Goal: Task Accomplishment & Management: Complete application form

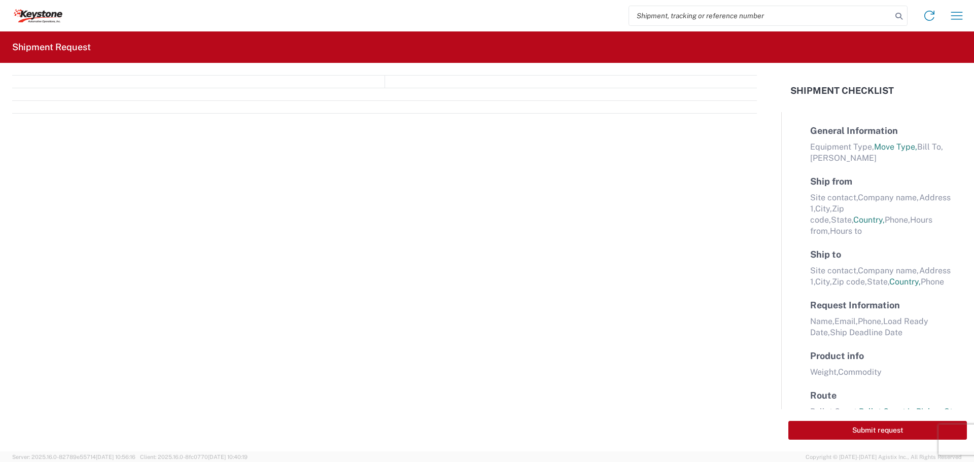
select select "FULL"
select select "LBS"
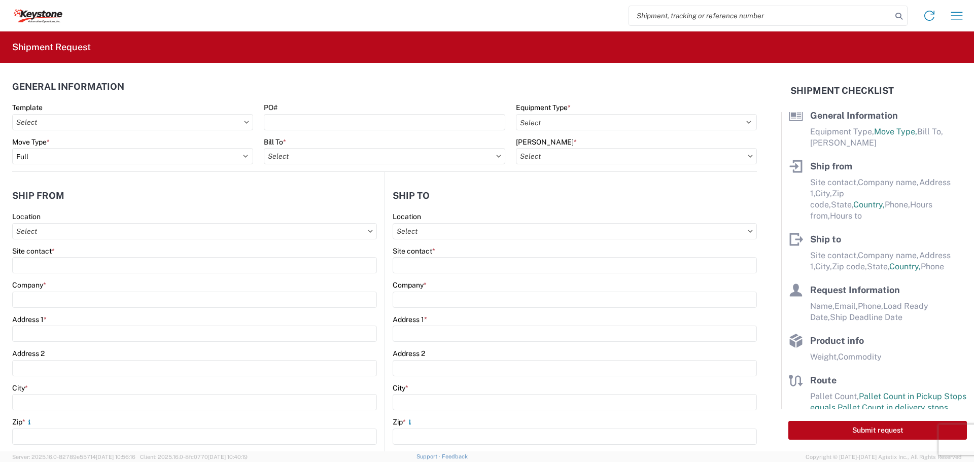
scroll to position [30, 0]
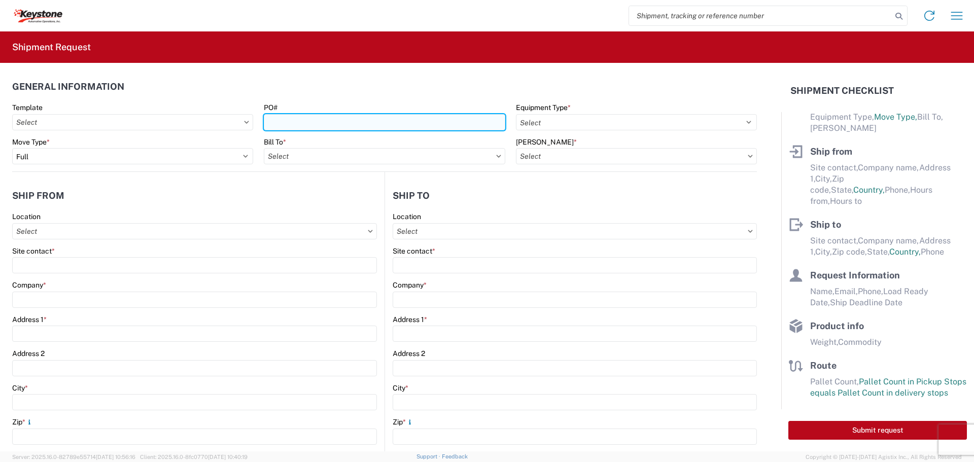
click at [345, 122] on input "PO#" at bounding box center [384, 122] width 241 height 16
paste input "5181087"
type input "5181087"
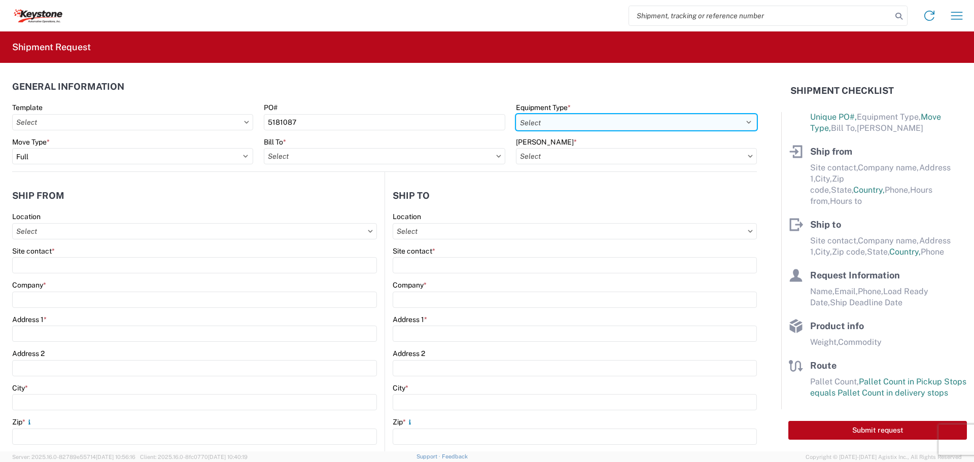
click at [567, 123] on select "Select 53’ Dry Van Flatbed Dropdeck (van) Lowboy (flatbed) Rail" at bounding box center [636, 122] width 241 height 16
select select "STDV"
click at [516, 114] on select "Select 53’ Dry Van Flatbed Dropdeck (van) Lowboy (flatbed) Rail" at bounding box center [636, 122] width 241 height 16
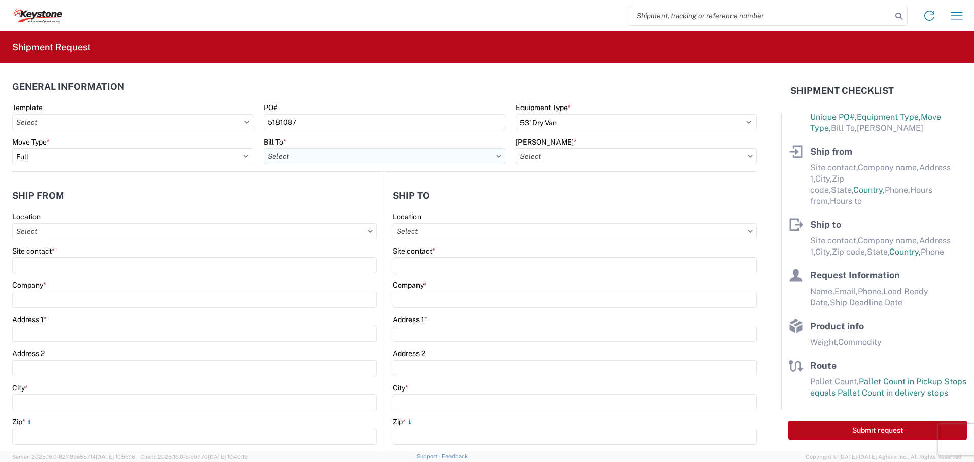
click at [298, 156] on input "Bill To *" at bounding box center [384, 156] width 241 height 16
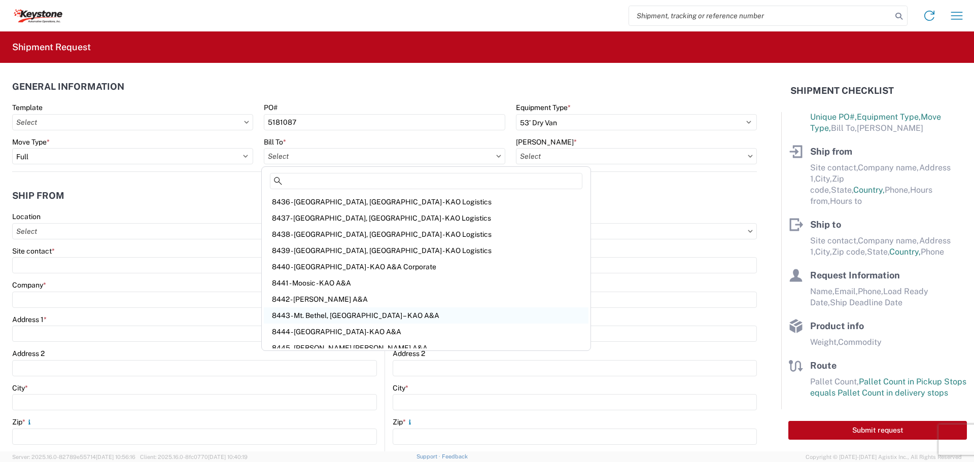
scroll to position [470, 0]
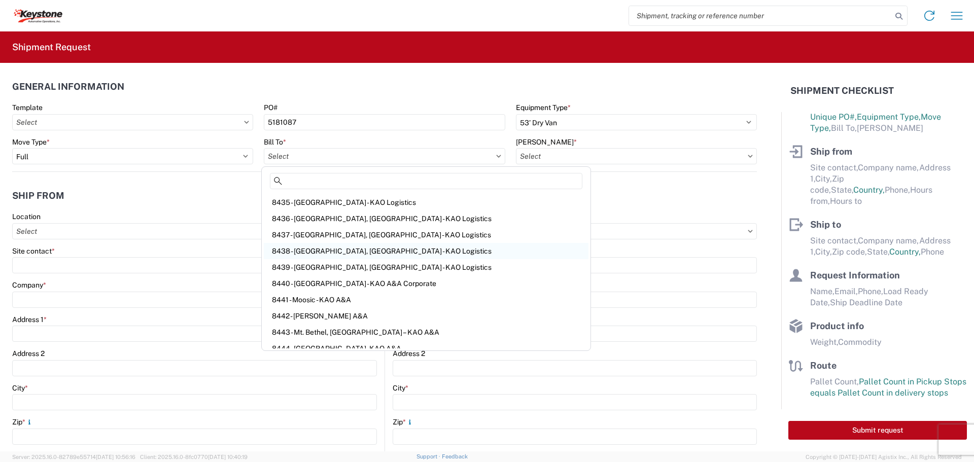
click at [334, 250] on div "8438 - [GEOGRAPHIC_DATA], [GEOGRAPHIC_DATA] - KAO Logistics" at bounding box center [426, 251] width 325 height 16
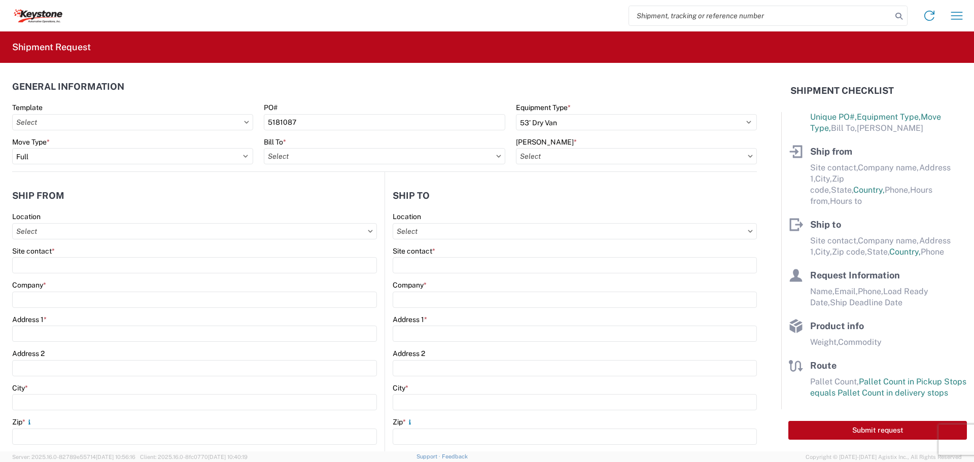
type input "8438 - [GEOGRAPHIC_DATA], [GEOGRAPHIC_DATA] - KAO Logistics"
click at [561, 161] on input "[PERSON_NAME] *" at bounding box center [636, 156] width 241 height 16
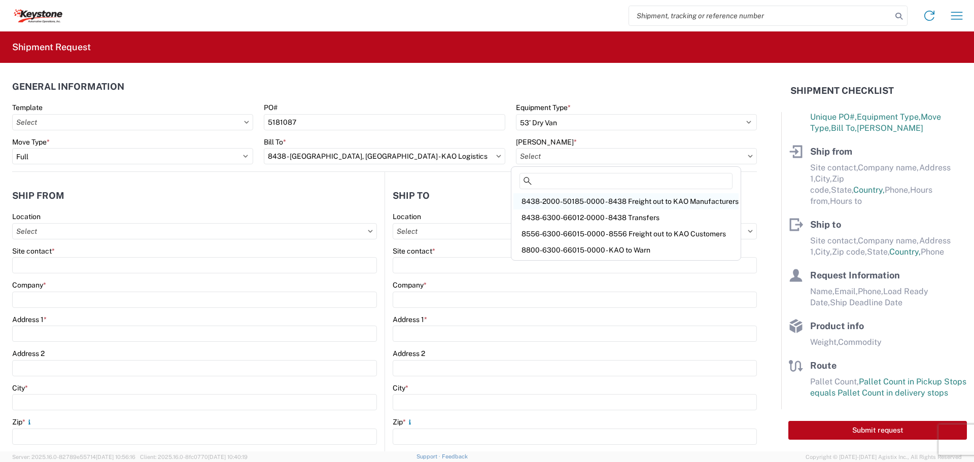
click at [557, 202] on div "8438-2000-50185-0000 - 8438 Freight out to KAO Manufacturers" at bounding box center [625, 201] width 225 height 16
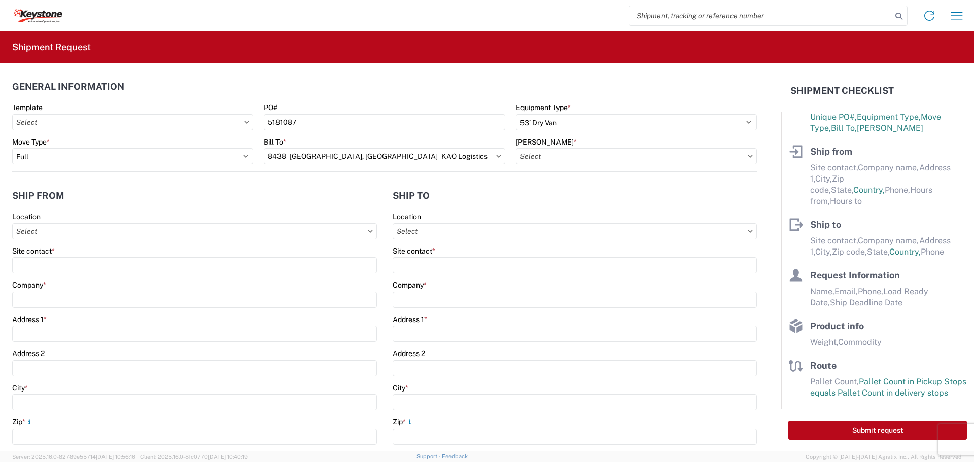
type input "8438-2000-50185-0000 - 8438 Freight out to KAO Manufacturers"
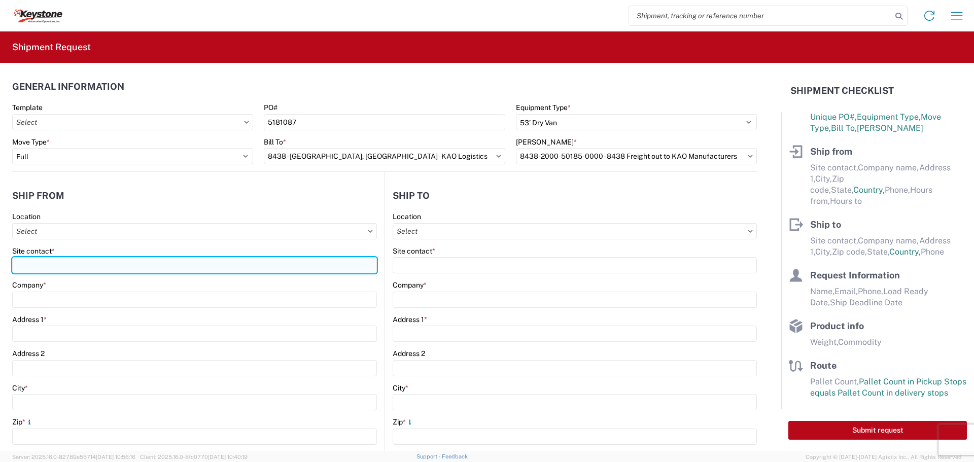
click at [181, 263] on input "Site contact *" at bounding box center [194, 265] width 365 height 16
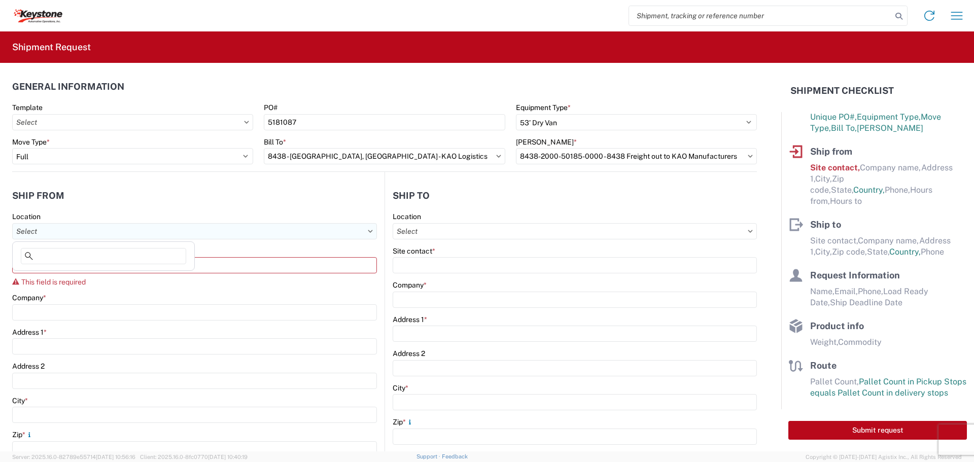
click at [214, 237] on input "Location" at bounding box center [194, 231] width 365 height 16
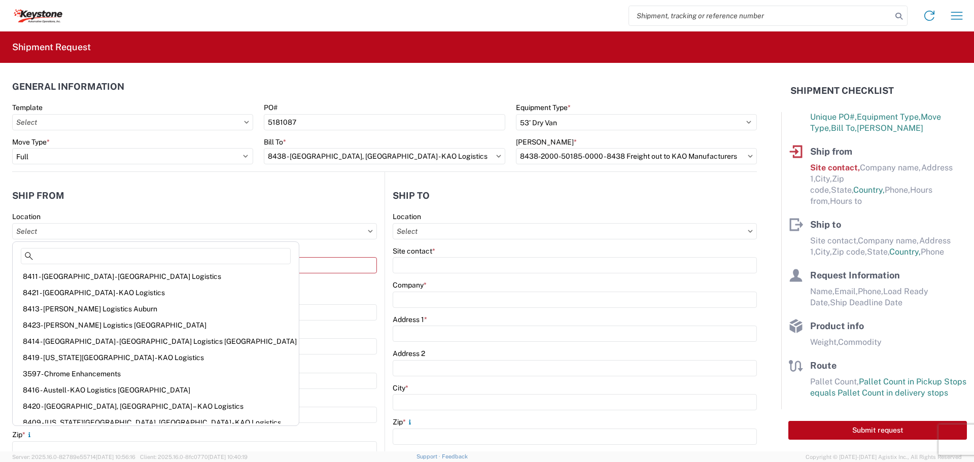
click at [211, 204] on header "Ship from" at bounding box center [198, 195] width 372 height 23
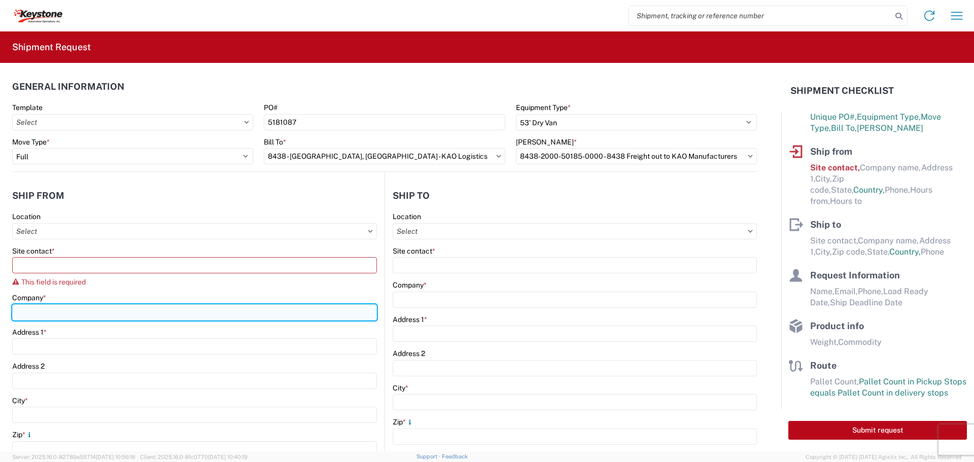
click at [66, 313] on input "Company *" at bounding box center [194, 312] width 365 height 16
type input "DECKED"
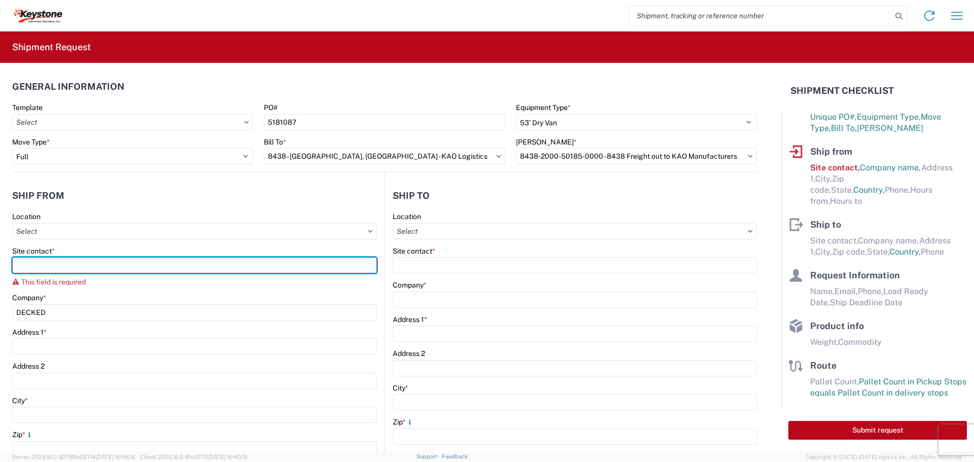
click at [94, 259] on input "Site contact *" at bounding box center [194, 265] width 365 height 16
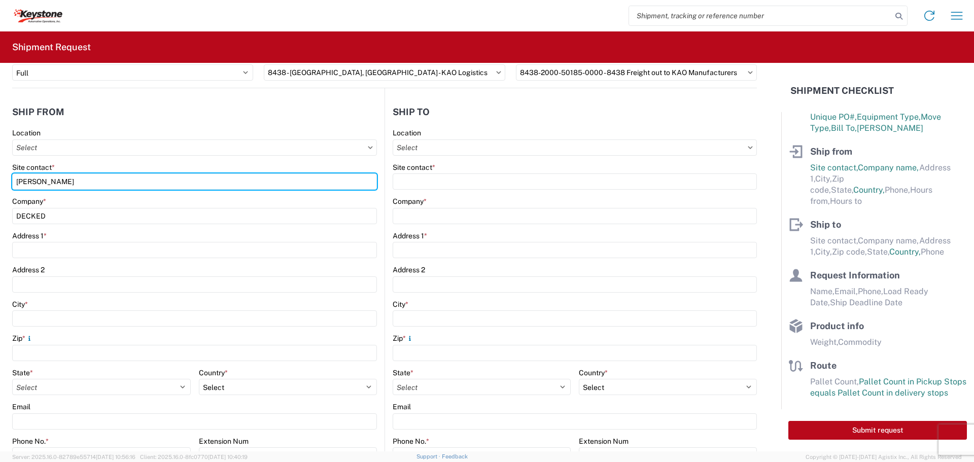
scroll to position [101, 0]
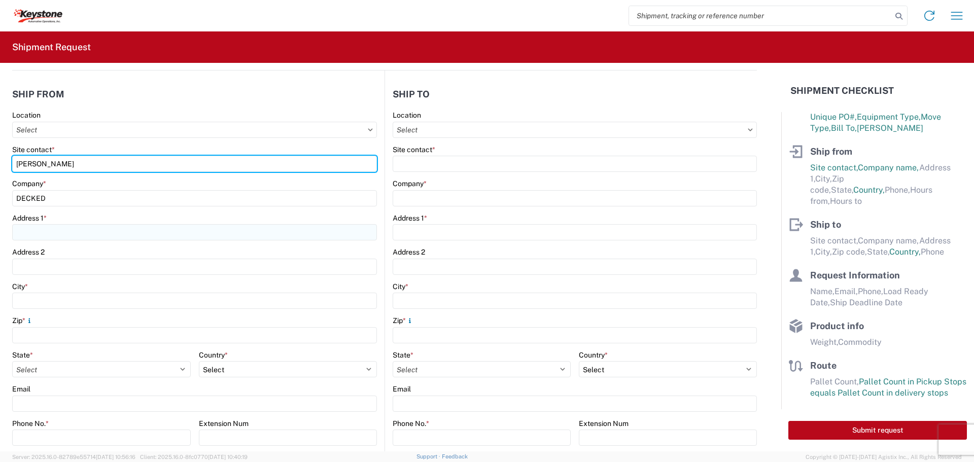
type input "[PERSON_NAME]"
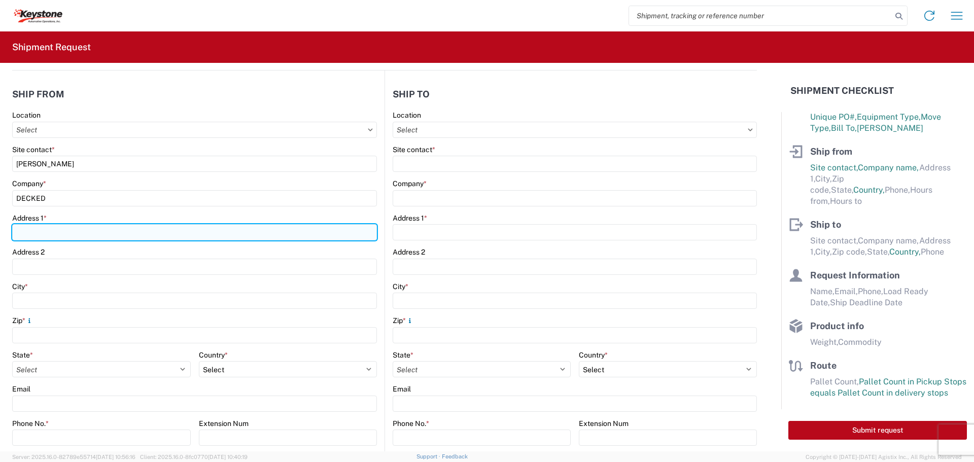
click at [108, 234] on input "Address 1 *" at bounding box center [194, 232] width 365 height 16
type input "9"
type input "[STREET_ADDRESS][PERSON_NAME]"
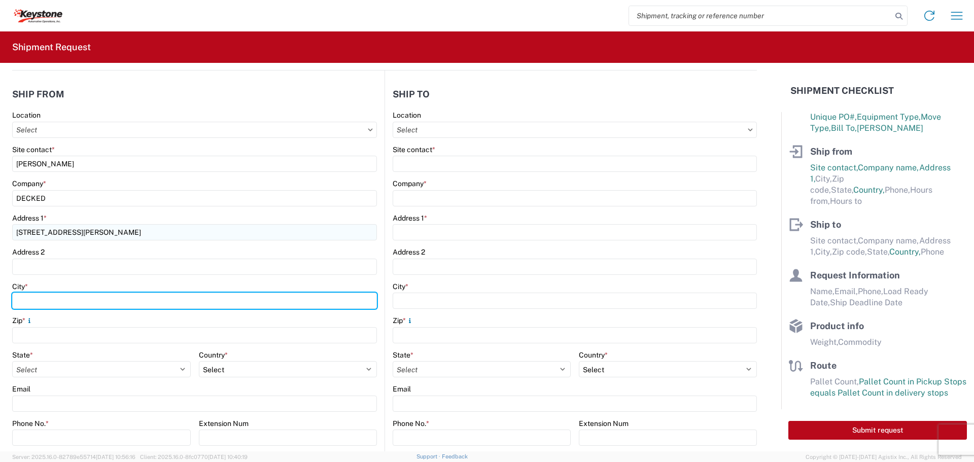
type input "S"
type input "Defiance"
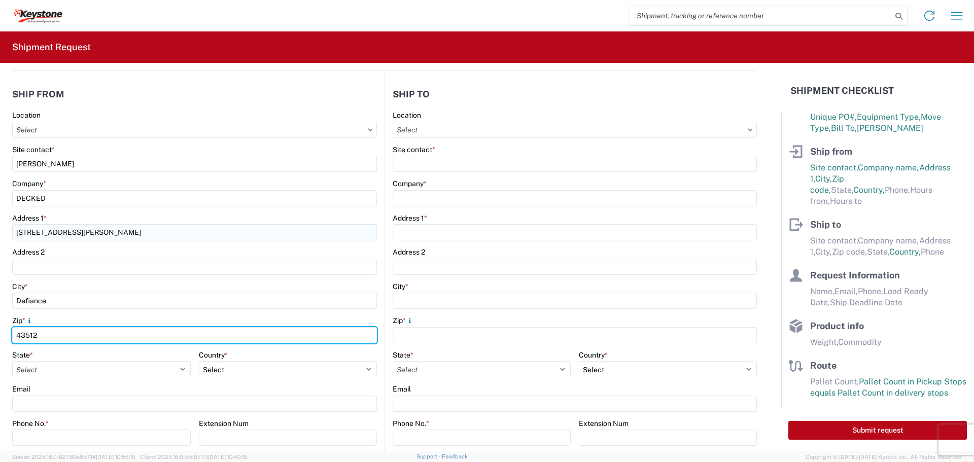
type input "43512"
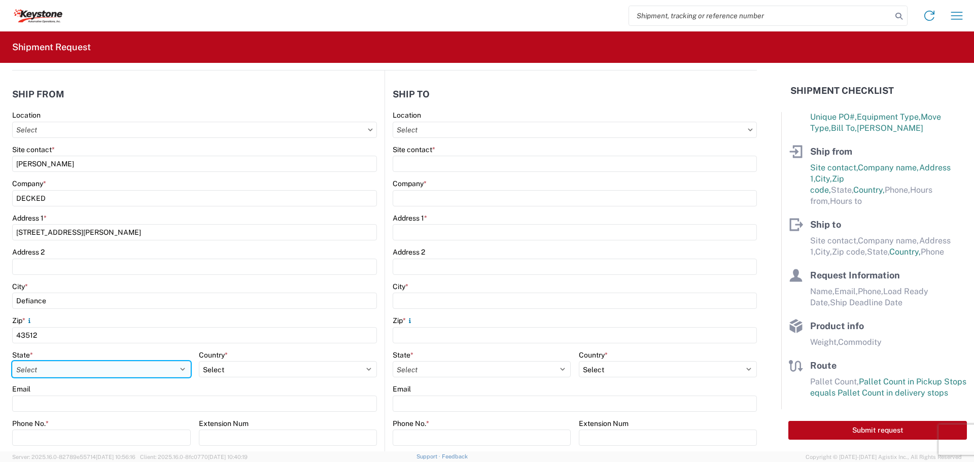
click at [180, 370] on select "Select [US_STATE] [US_STATE] [US_STATE] [US_STATE] Armed Forces Americas Armed …" at bounding box center [101, 369] width 179 height 16
select select "OH"
click at [12, 361] on select "Select [US_STATE] [US_STATE] [US_STATE] [US_STATE] Armed Forces Americas Armed …" at bounding box center [101, 369] width 179 height 16
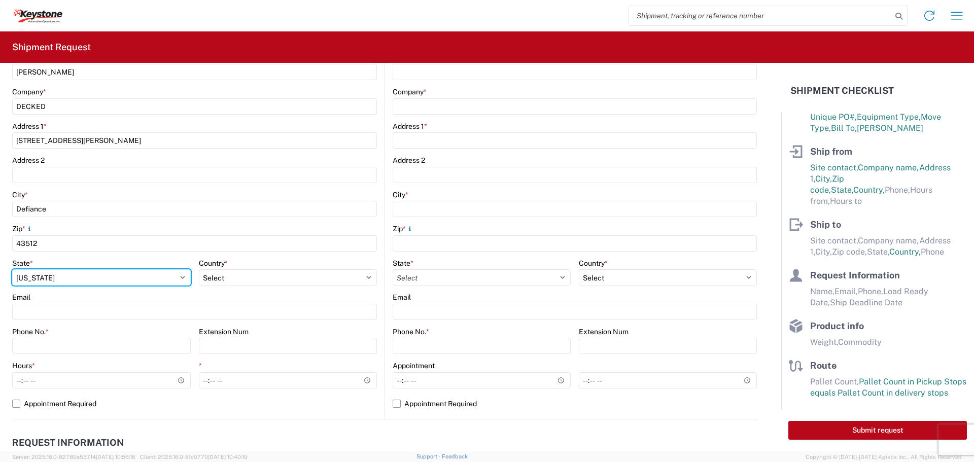
scroll to position [203, 0]
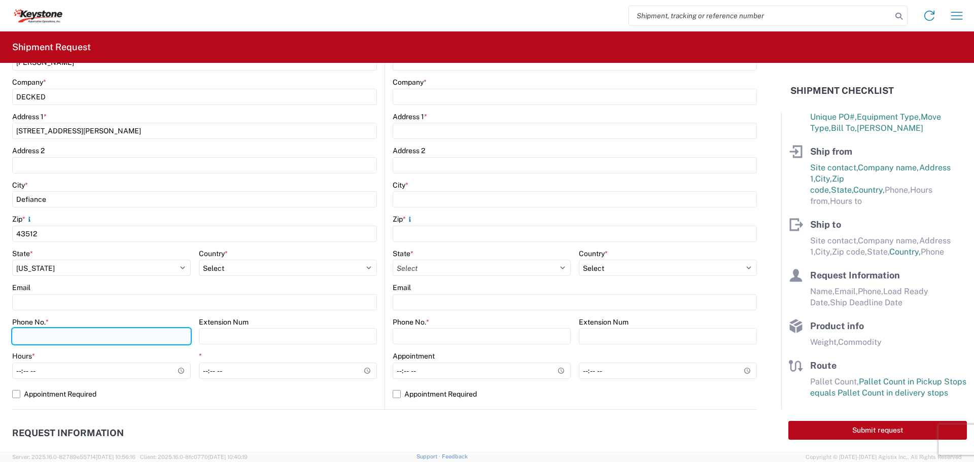
click at [95, 335] on input "Phone No. *" at bounding box center [101, 336] width 179 height 16
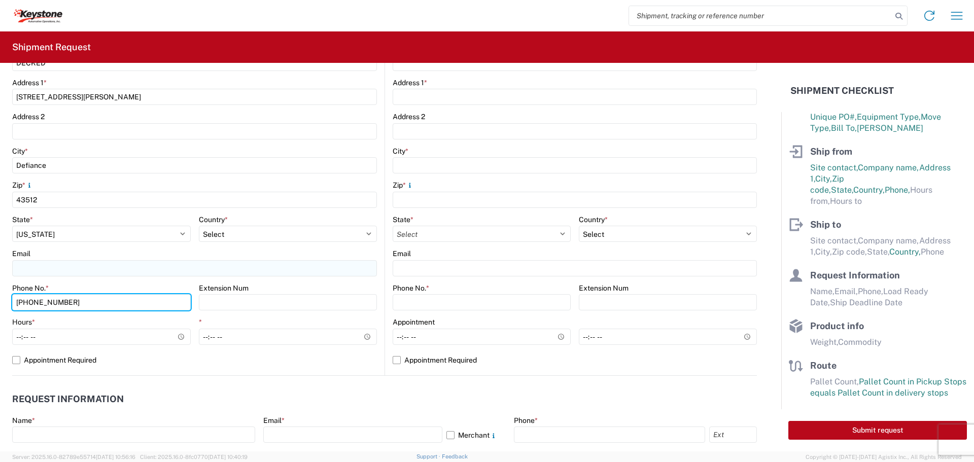
scroll to position [254, 0]
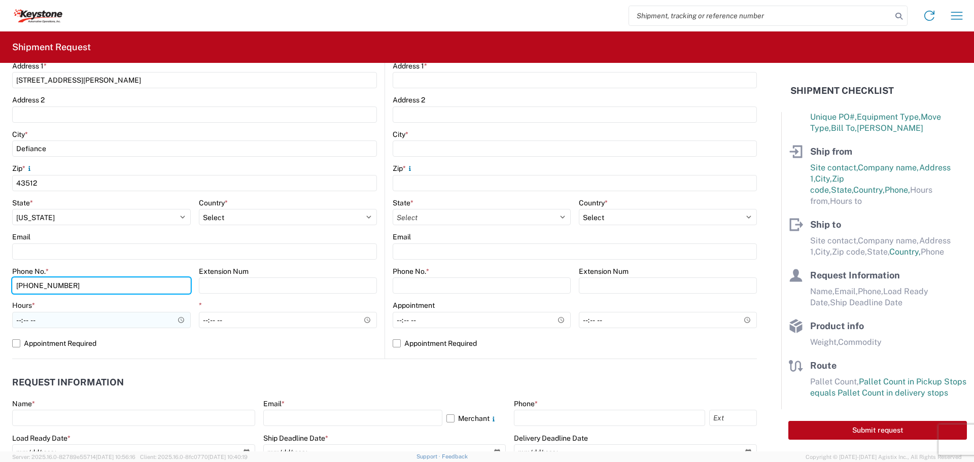
type input "[PHONE_NUMBER]"
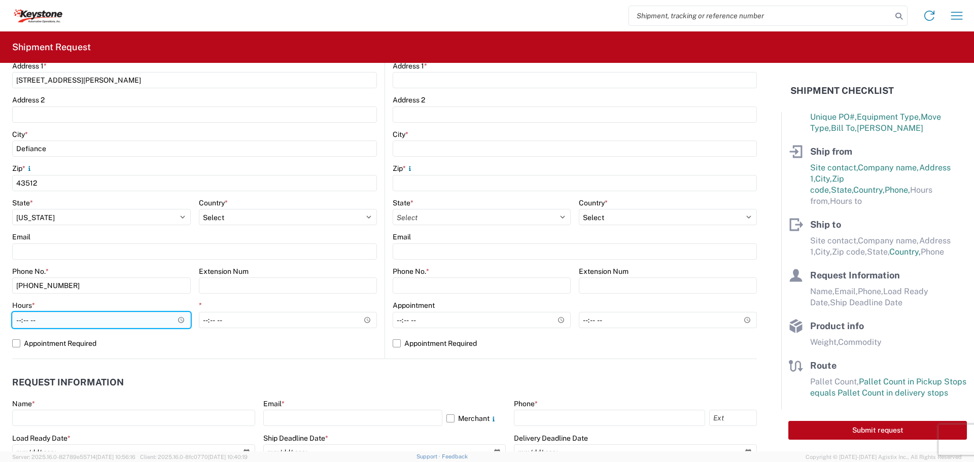
click at [120, 321] on input "Hours *" at bounding box center [101, 320] width 179 height 16
type input "07:00"
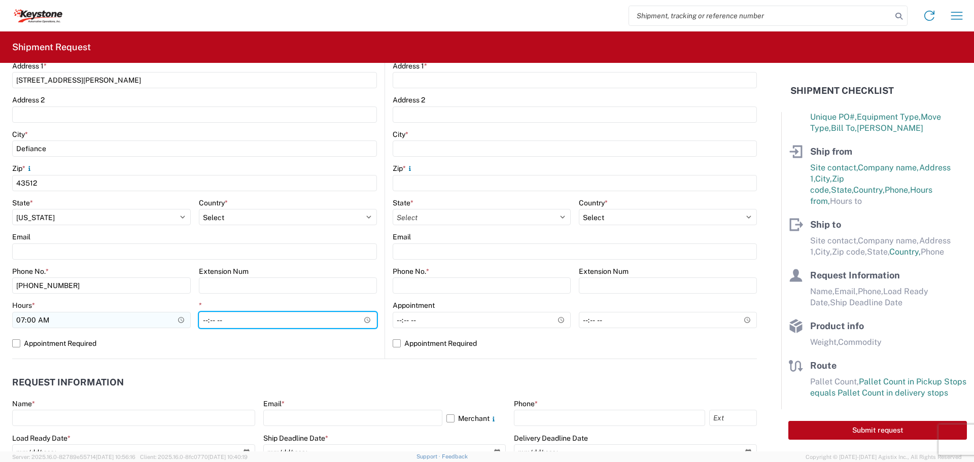
type input "15:30"
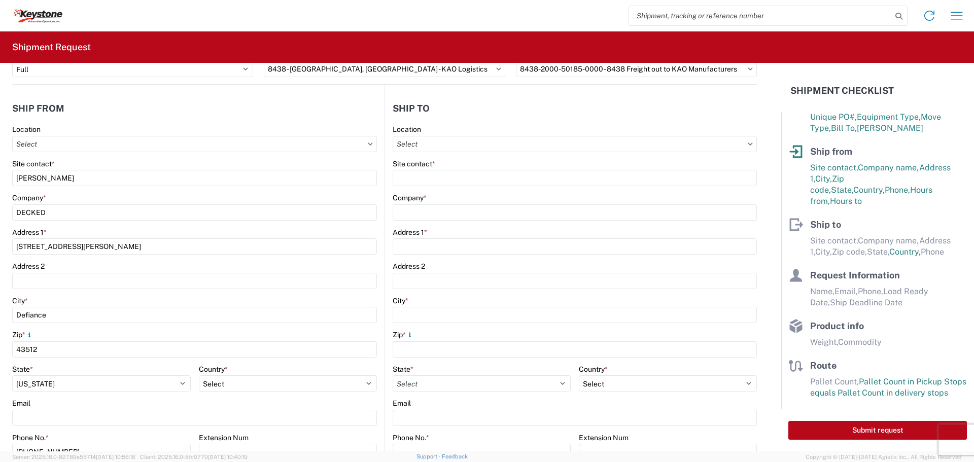
scroll to position [0, 0]
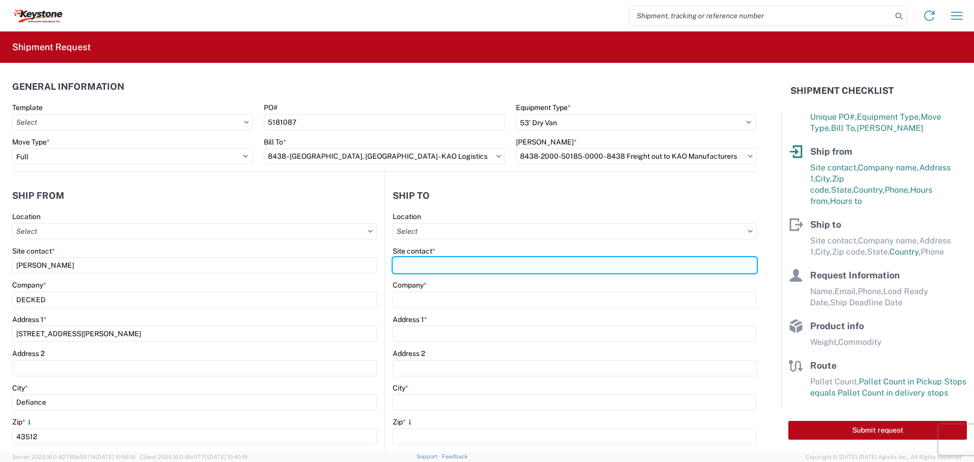
click at [538, 267] on input "Site contact *" at bounding box center [575, 265] width 364 height 16
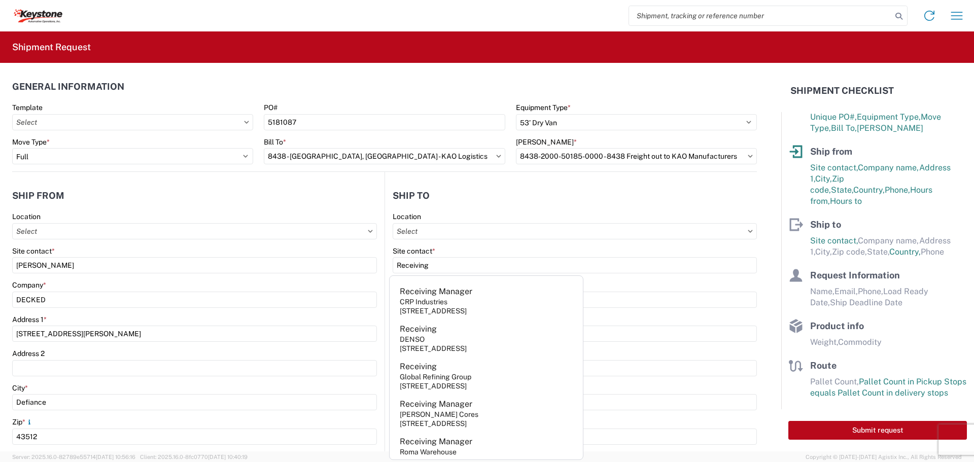
click at [509, 298] on agx-address-suggestion-item "Receiving Manager CRP Industries [STREET_ADDRESS]" at bounding box center [486, 301] width 189 height 38
type input "Receiving Manager"
type input "CRP Industries"
type input "[STREET_ADDRESS]"
type input "[GEOGRAPHIC_DATA]"
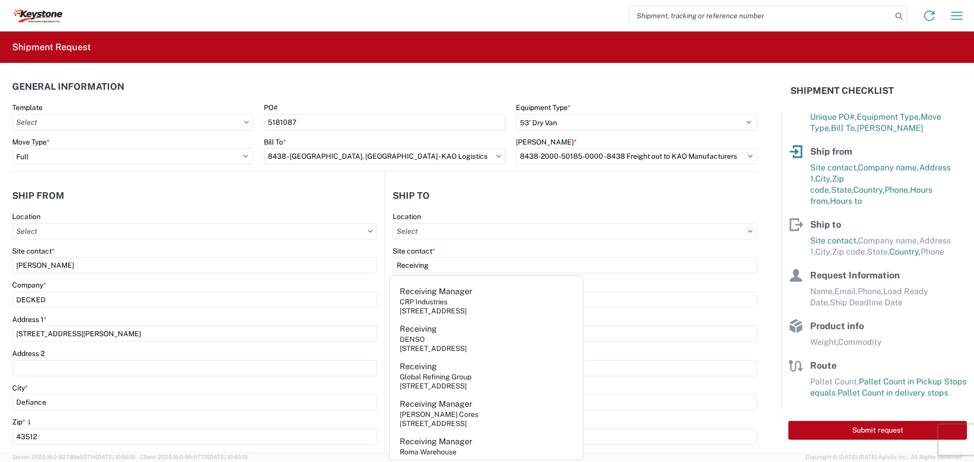
type input "28463"
select select "NC"
select select "US"
type input "[PHONE_NUMBER]"
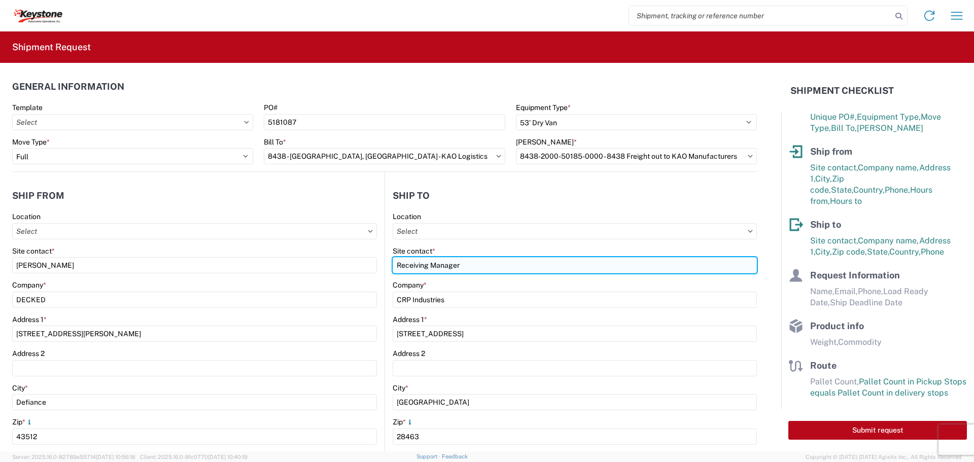
drag, startPoint x: 488, startPoint y: 262, endPoint x: 392, endPoint y: 259, distance: 96.4
click at [377, 259] on input "Receiving Manager" at bounding box center [194, 265] width 365 height 16
type input "Receiving"
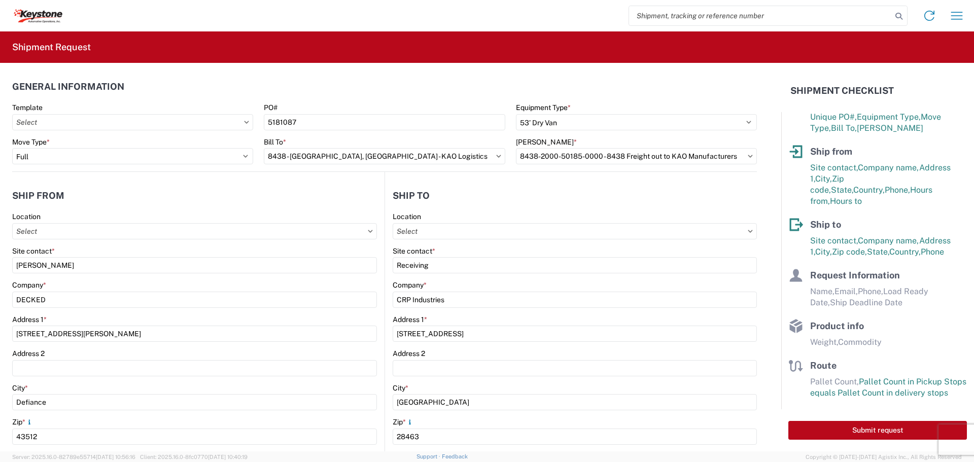
click at [530, 186] on header "Ship to" at bounding box center [571, 195] width 372 height 23
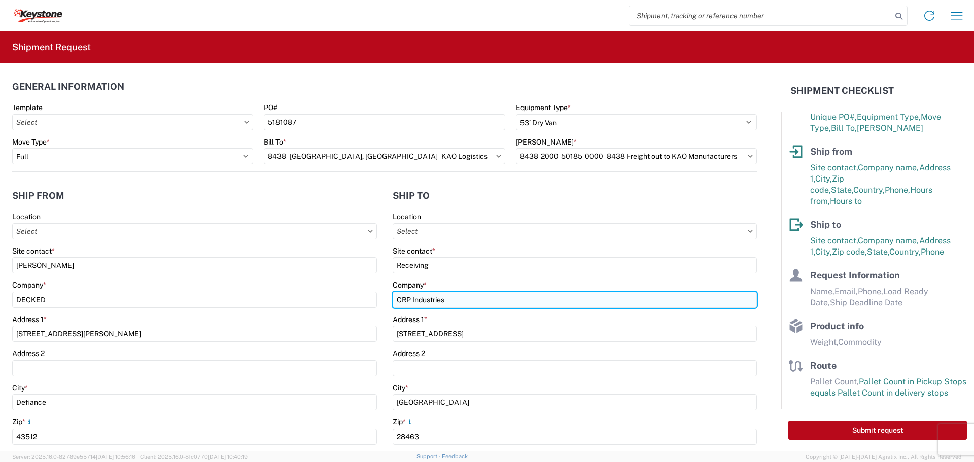
click at [486, 301] on input "CRP Industries" at bounding box center [575, 300] width 364 height 16
click at [454, 301] on input "CRP Industries" at bounding box center [575, 300] width 364 height 16
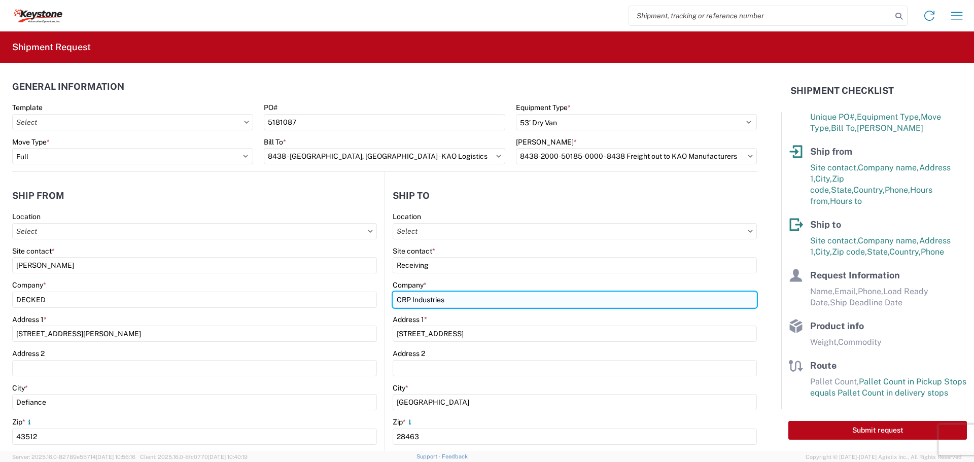
paste input "Keystone"
type input "Keystone"
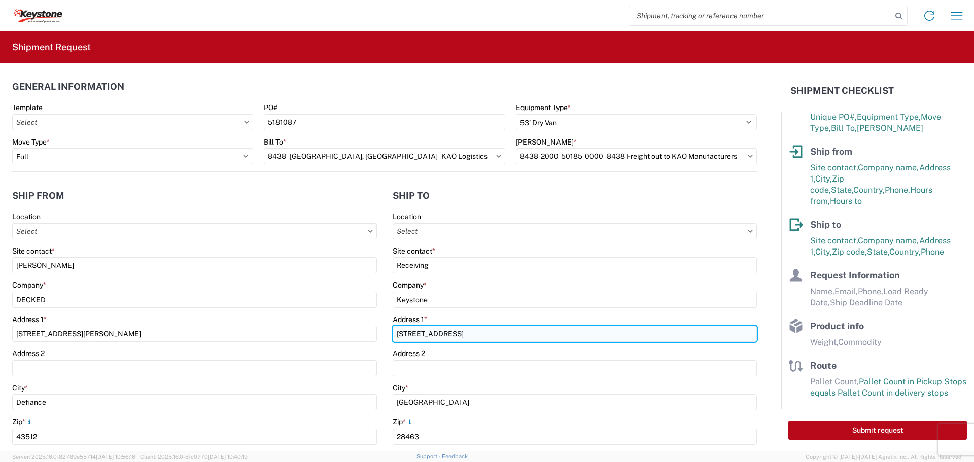
click at [425, 335] on input "[STREET_ADDRESS]" at bounding box center [575, 334] width 364 height 16
paste input "[STREET_ADDRESS][PERSON_NAME]"
type input "[STREET_ADDRESS][PERSON_NAME]"
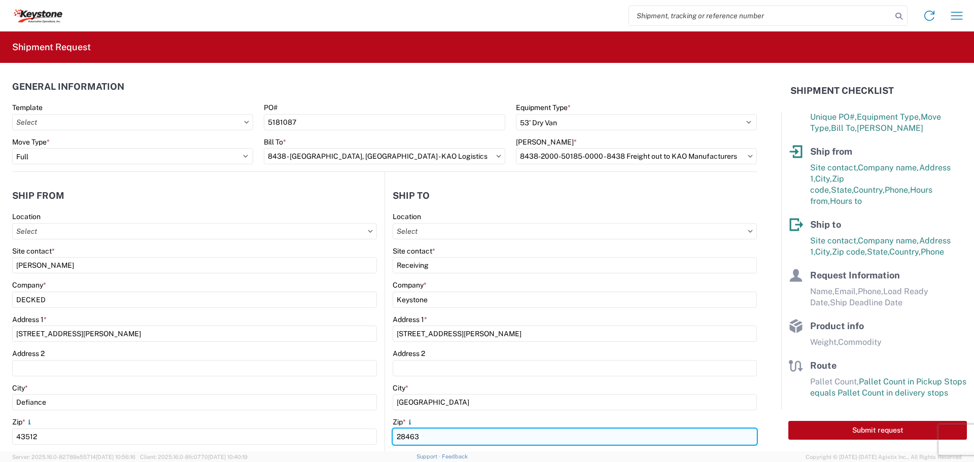
click at [426, 432] on input "28463" at bounding box center [575, 437] width 364 height 16
paste input "99224"
type input "99224"
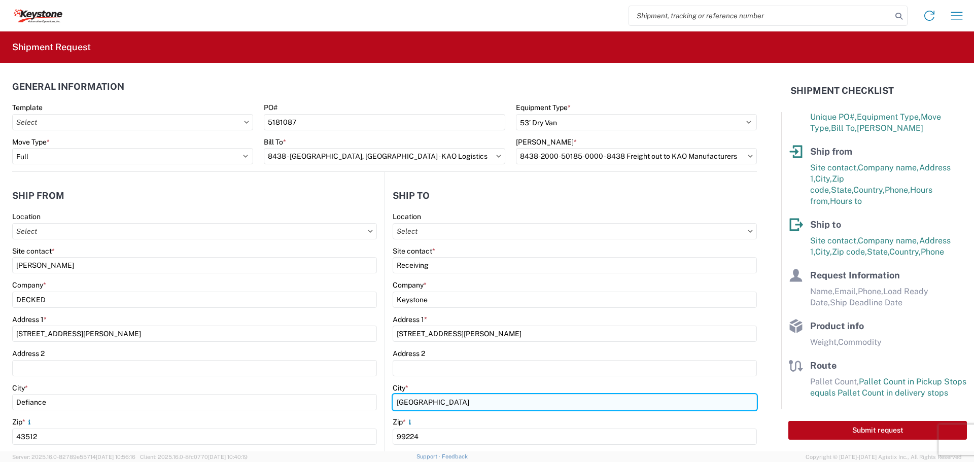
click at [438, 400] on input "[GEOGRAPHIC_DATA]" at bounding box center [575, 402] width 364 height 16
click at [441, 401] on input "[GEOGRAPHIC_DATA]" at bounding box center [575, 402] width 364 height 16
drag, startPoint x: 441, startPoint y: 401, endPoint x: 455, endPoint y: 390, distance: 18.4
click at [442, 400] on input "[GEOGRAPHIC_DATA]" at bounding box center [575, 402] width 364 height 16
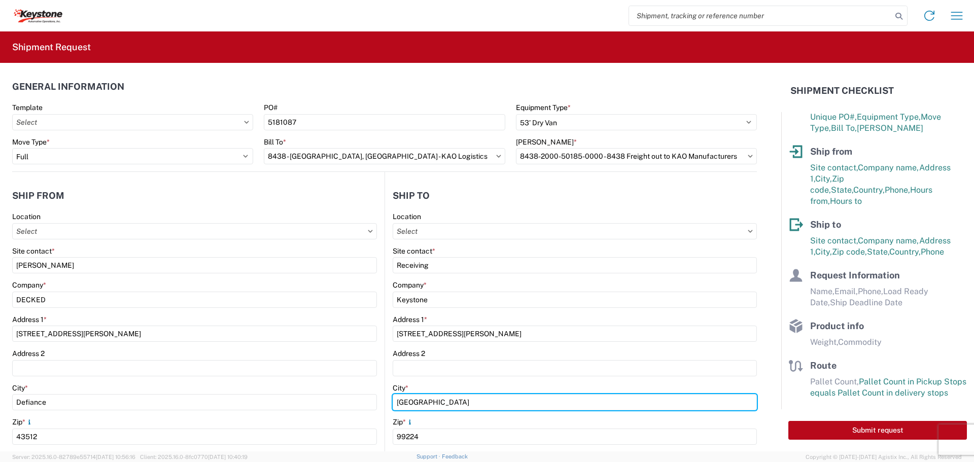
paste input "[GEOGRAPHIC_DATA]"
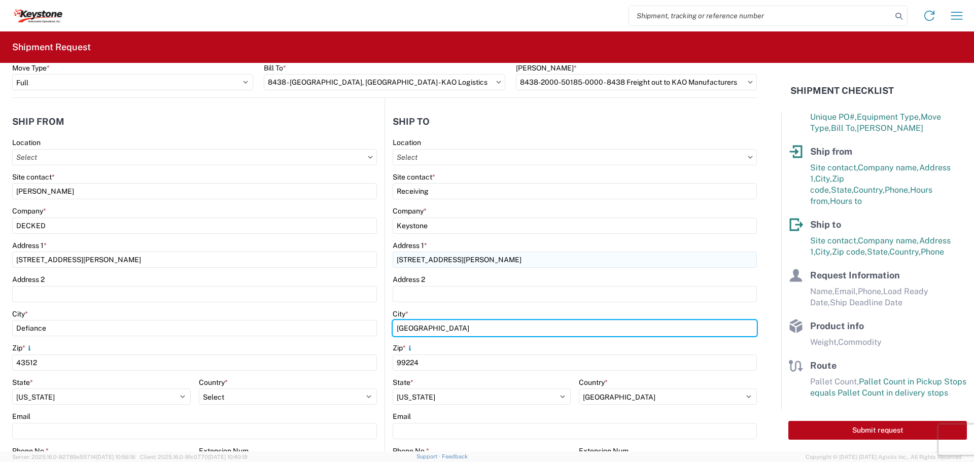
scroll to position [152, 0]
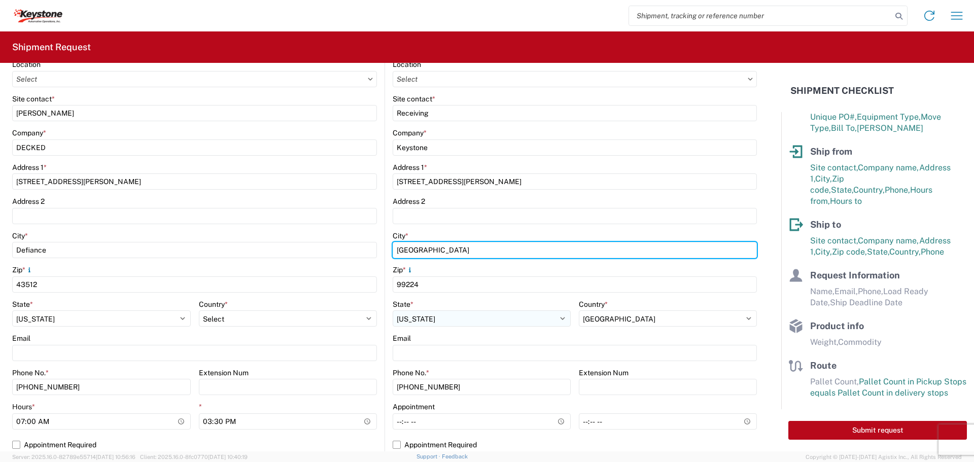
type input "[GEOGRAPHIC_DATA]"
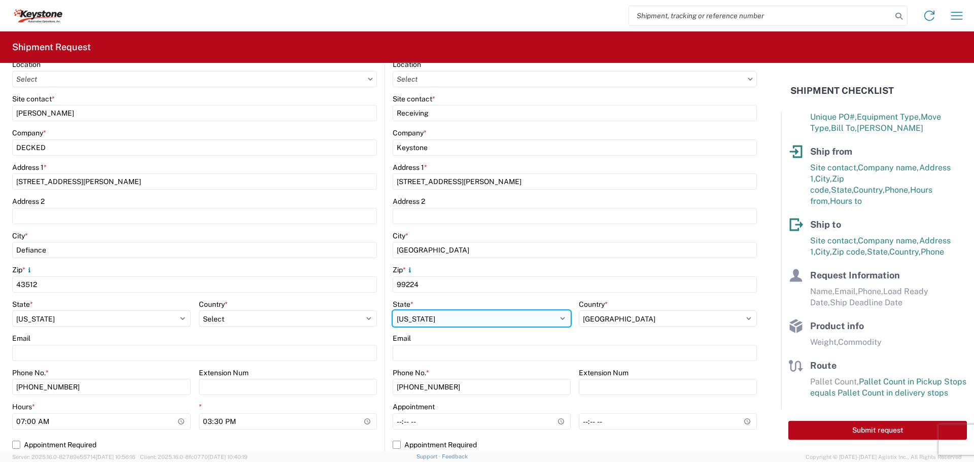
click at [520, 316] on select "Select [US_STATE] [US_STATE] [US_STATE] [US_STATE] Armed Forces Americas Armed …" at bounding box center [482, 318] width 178 height 16
click at [393, 310] on select "Select [US_STATE] [US_STATE] [US_STATE] [US_STATE] Armed Forces Americas Armed …" at bounding box center [482, 318] width 178 height 16
click at [509, 322] on select "Select [US_STATE] [US_STATE] [US_STATE] [US_STATE] Armed Forces Americas Armed …" at bounding box center [482, 318] width 178 height 16
select select "WA"
click at [393, 310] on select "Select [US_STATE] [US_STATE] [US_STATE] [US_STATE] Armed Forces Americas Armed …" at bounding box center [482, 318] width 178 height 16
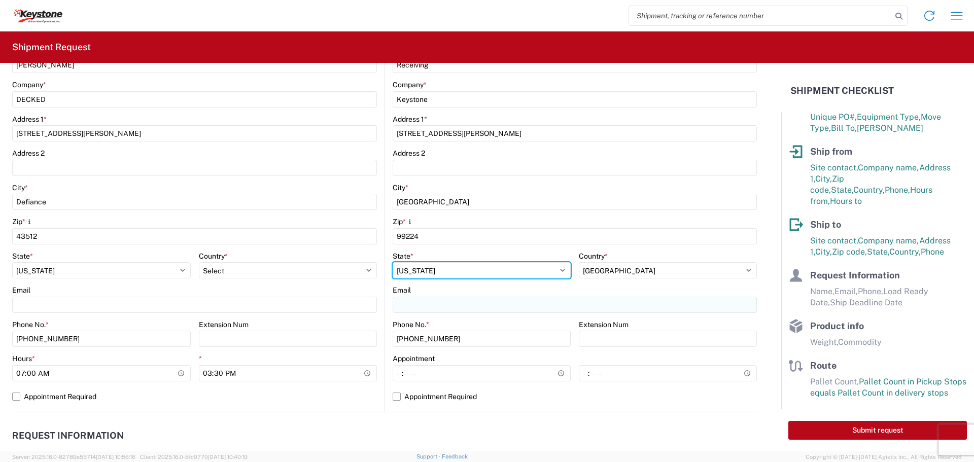
scroll to position [254, 0]
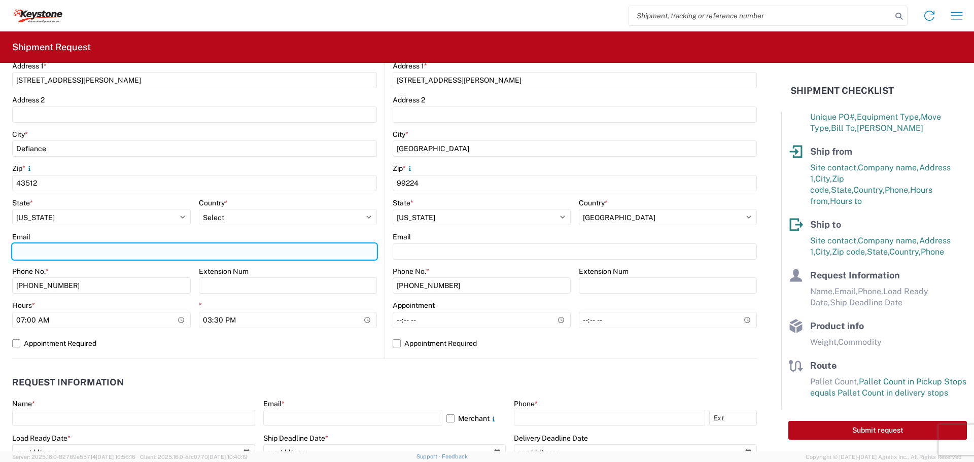
click at [124, 252] on input "Email" at bounding box center [194, 251] width 365 height 16
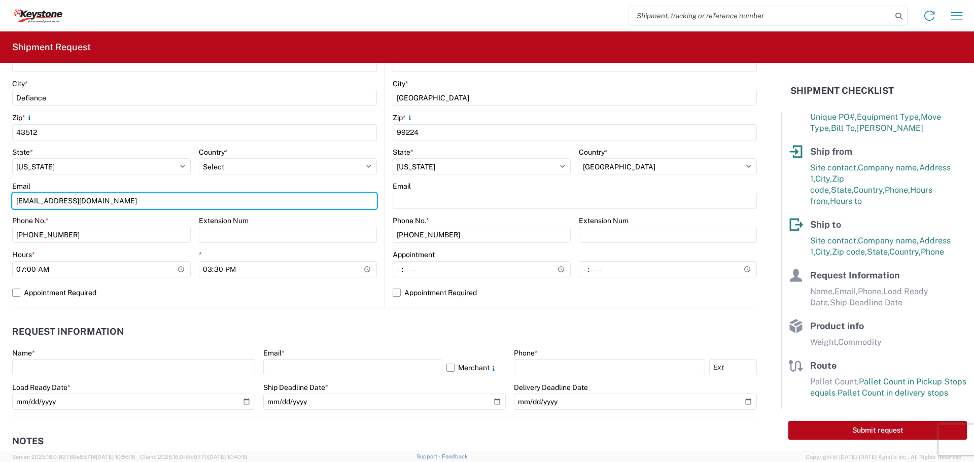
type input "[EMAIL_ADDRESS][DOMAIN_NAME]"
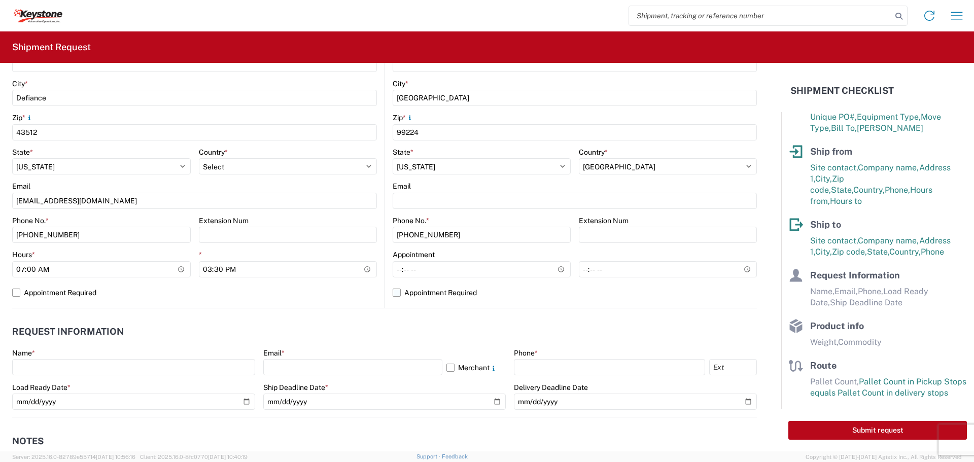
click at [393, 292] on label "Appointment Required" at bounding box center [575, 293] width 364 height 16
click at [0, 0] on input "Appointment Required" at bounding box center [0, 0] width 0 height 0
select select "US"
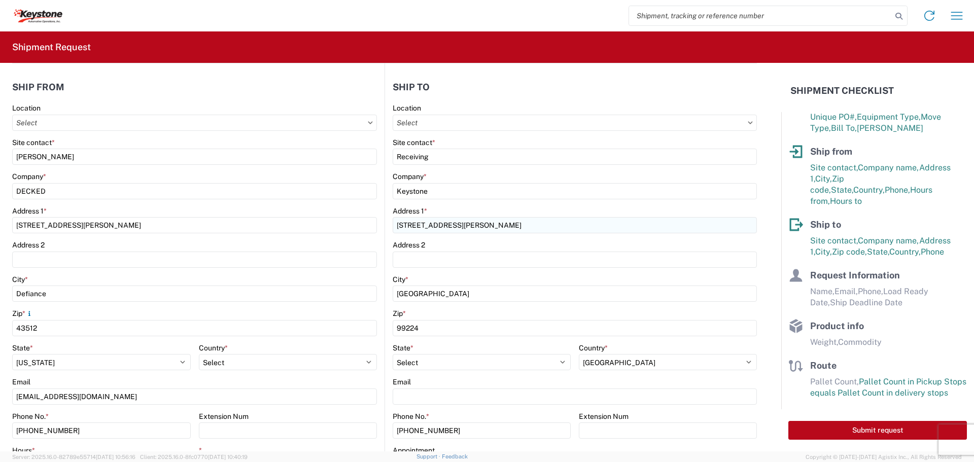
scroll to position [51, 0]
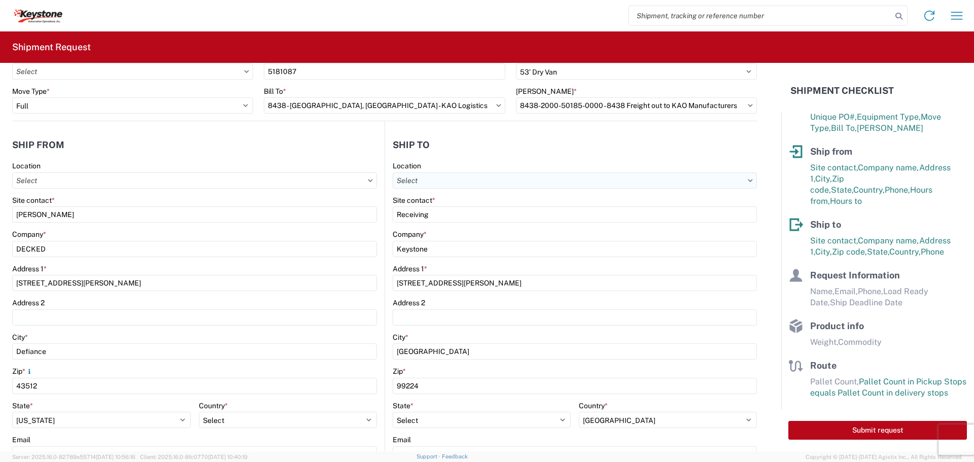
click at [377, 181] on input "Location" at bounding box center [194, 180] width 365 height 16
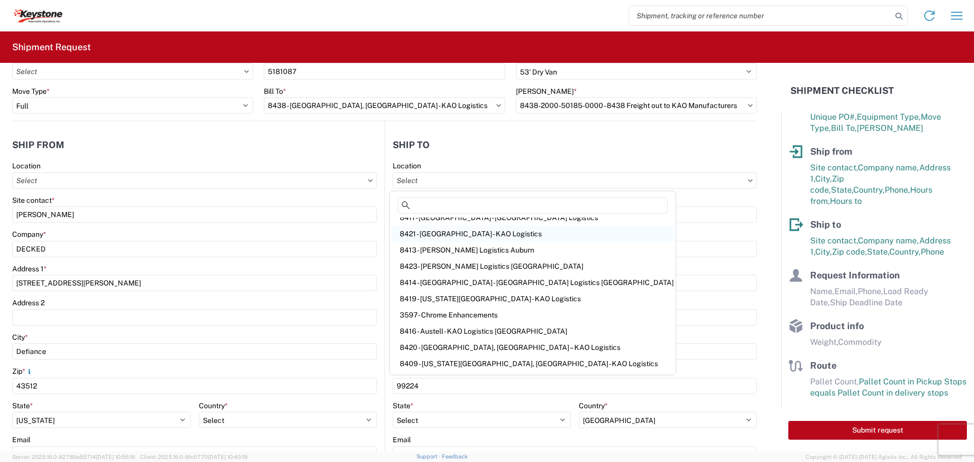
scroll to position [0, 0]
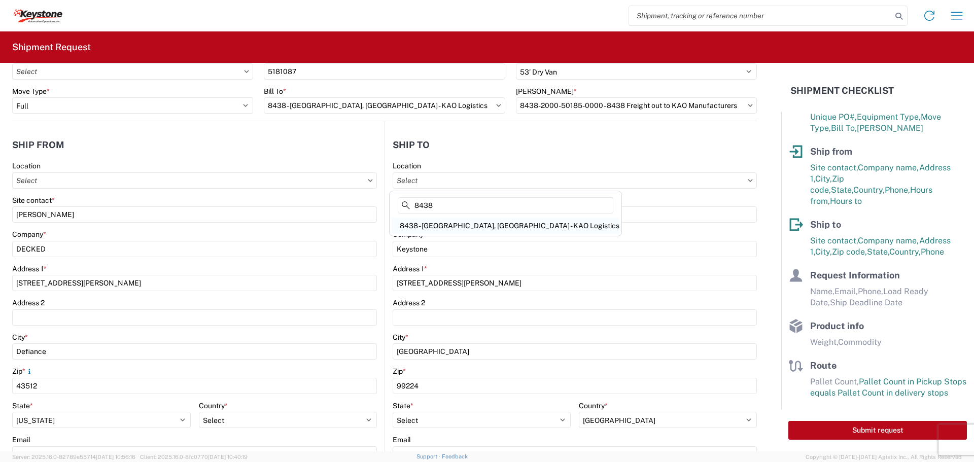
type input "8438"
click at [490, 222] on div "8438 - [GEOGRAPHIC_DATA], [GEOGRAPHIC_DATA] - KAO Logistics" at bounding box center [506, 226] width 228 height 16
type input "8438 - [GEOGRAPHIC_DATA], [GEOGRAPHIC_DATA] - KAO Logistics"
type input "KAO"
type input "[STREET_ADDRESS][PERSON_NAME]"
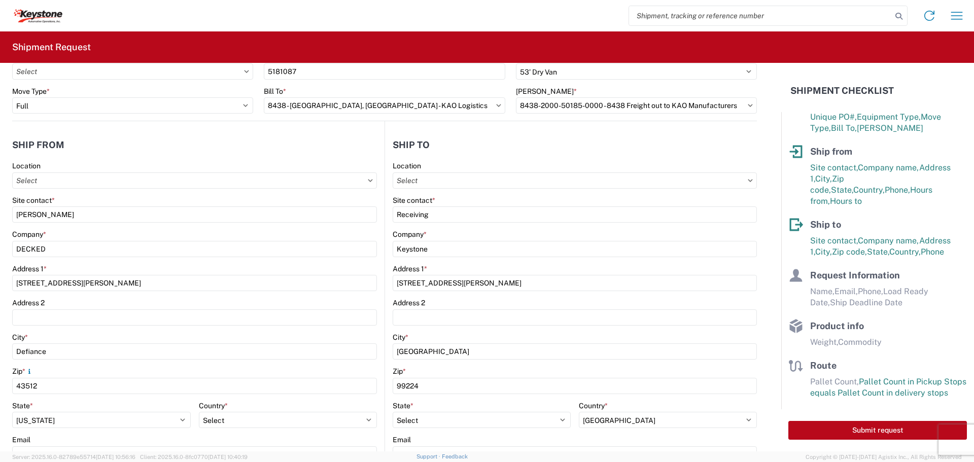
type input "[GEOGRAPHIC_DATA]"
select select "US"
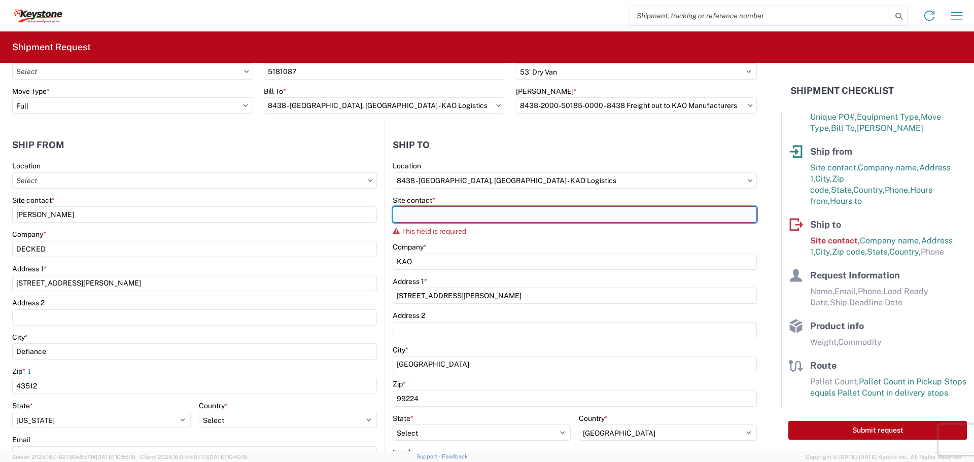
click at [551, 216] on input "Site contact *" at bounding box center [575, 214] width 364 height 16
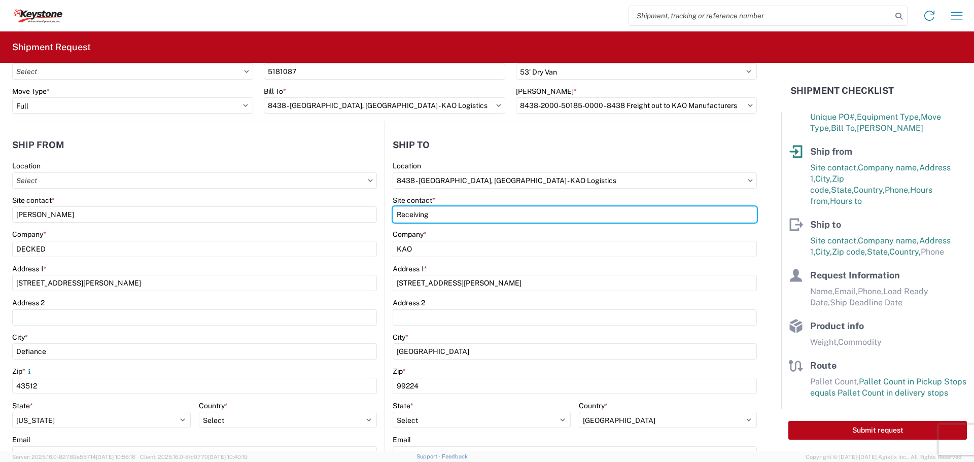
type input "Receiving"
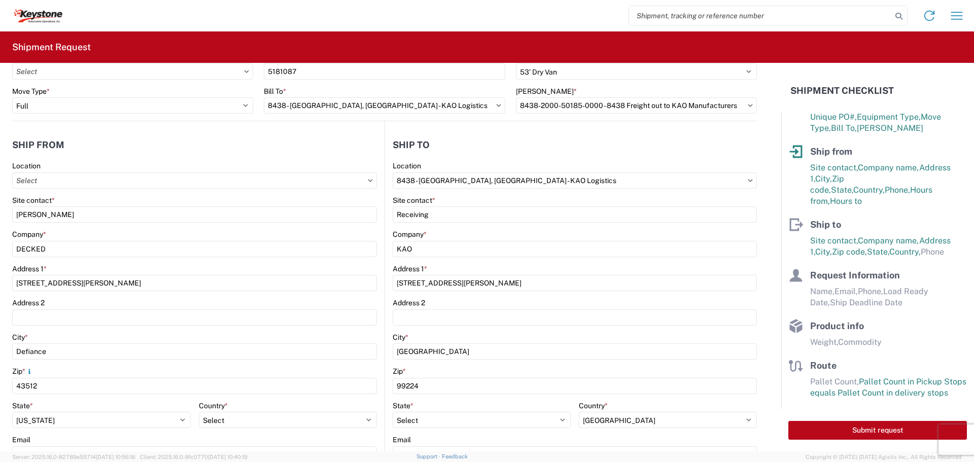
click at [567, 139] on header "Ship to" at bounding box center [571, 144] width 372 height 23
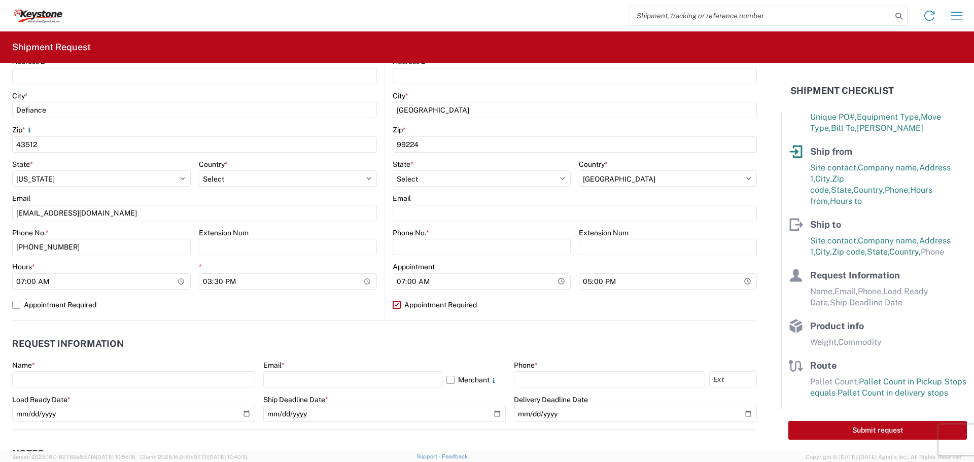
scroll to position [406, 0]
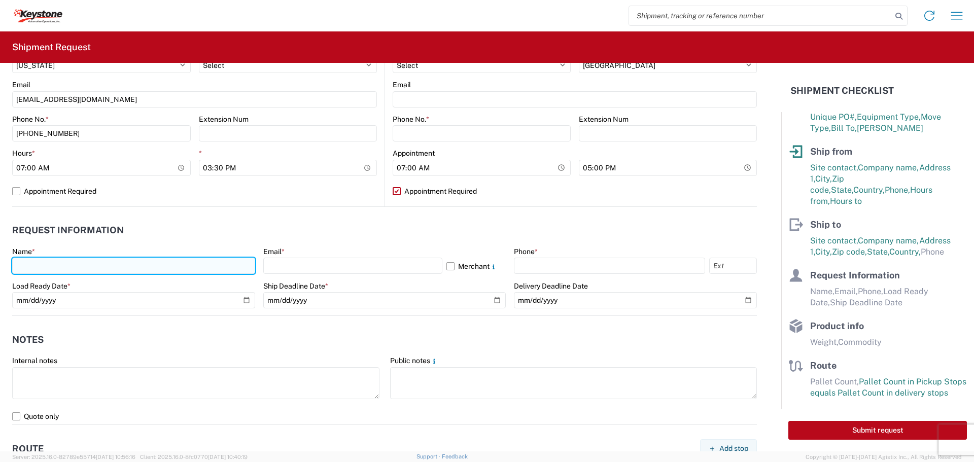
click at [87, 270] on input "text" at bounding box center [133, 266] width 243 height 16
click at [87, 270] on input "Shiloh" at bounding box center [133, 266] width 243 height 16
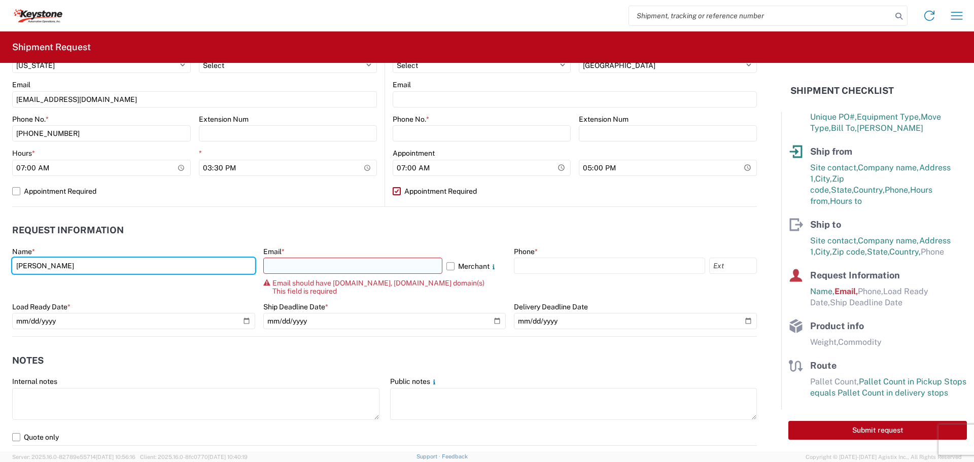
type input "[PERSON_NAME]"
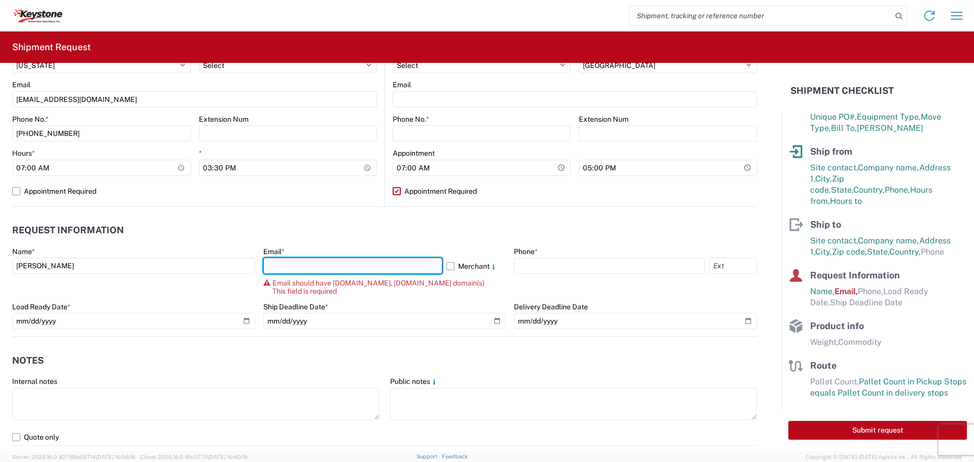
click at [314, 268] on input "text" at bounding box center [352, 266] width 179 height 16
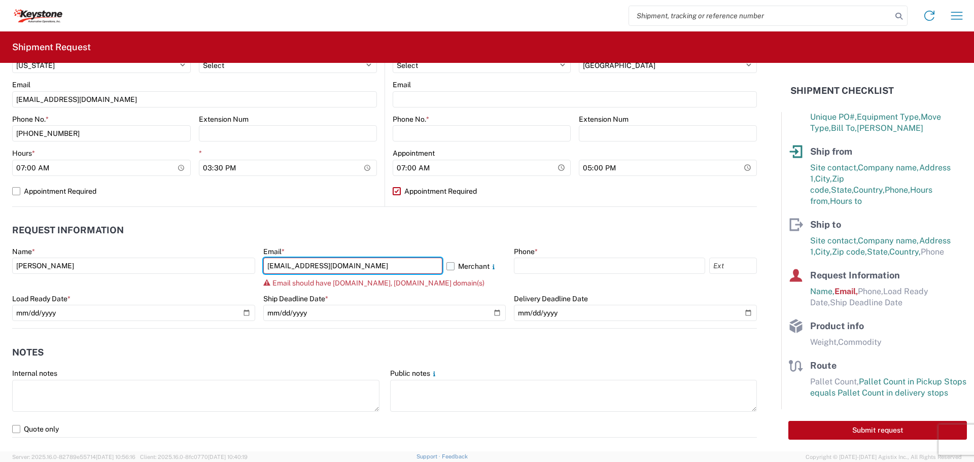
type input "[EMAIL_ADDRESS][DOMAIN_NAME]"
click at [447, 266] on label "Merchant" at bounding box center [476, 266] width 60 height 16
click at [0, 0] on input "Merchant" at bounding box center [0, 0] width 0 height 0
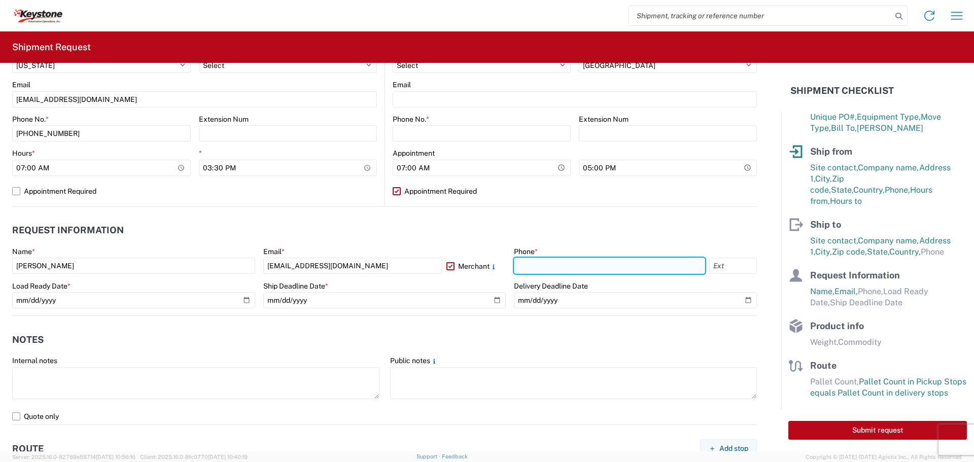
click at [545, 266] on input "text" at bounding box center [609, 266] width 191 height 16
type input "[PHONE_NUMBER]"
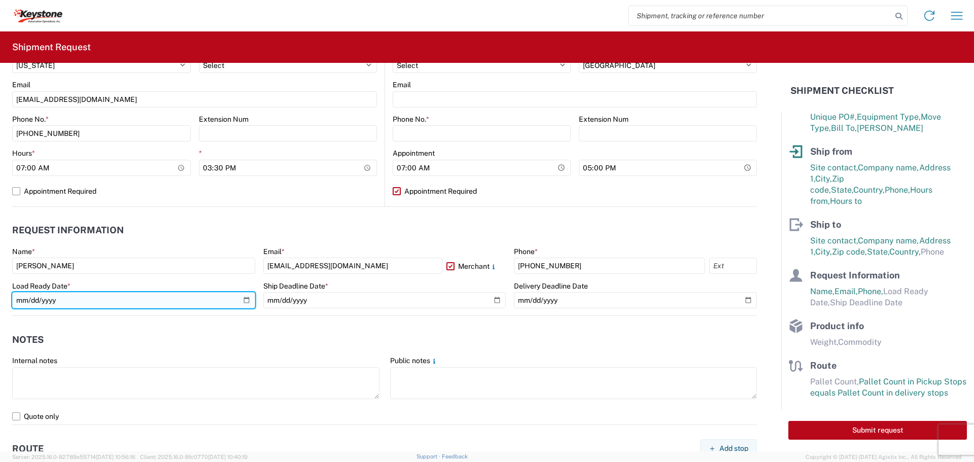
click at [241, 301] on input "date" at bounding box center [133, 300] width 243 height 16
type input "[DATE]"
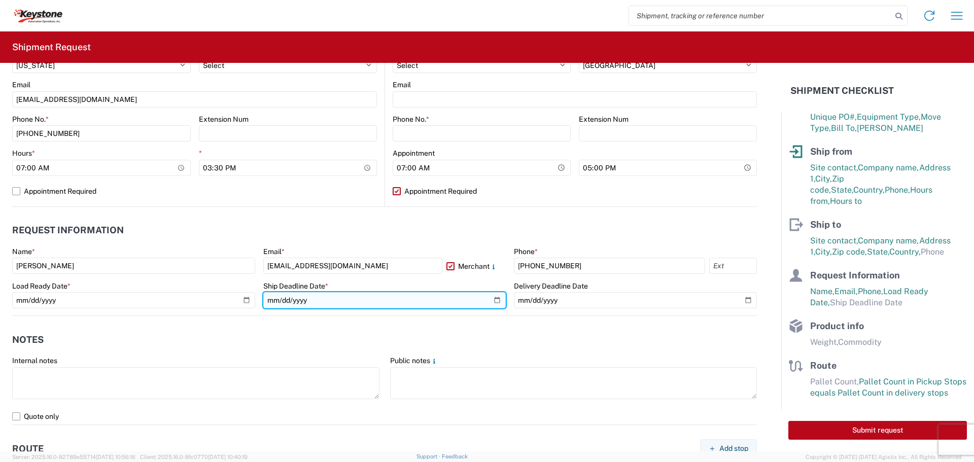
click at [491, 301] on input "date" at bounding box center [384, 300] width 243 height 16
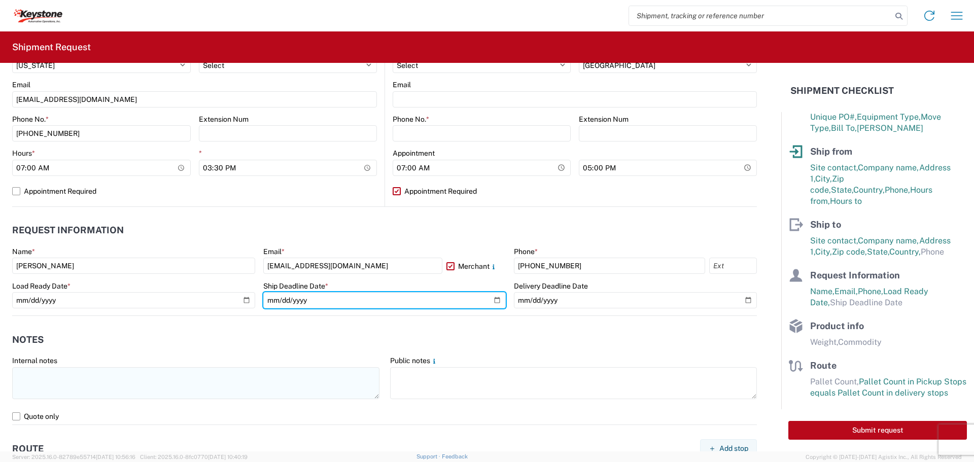
type input "[DATE]"
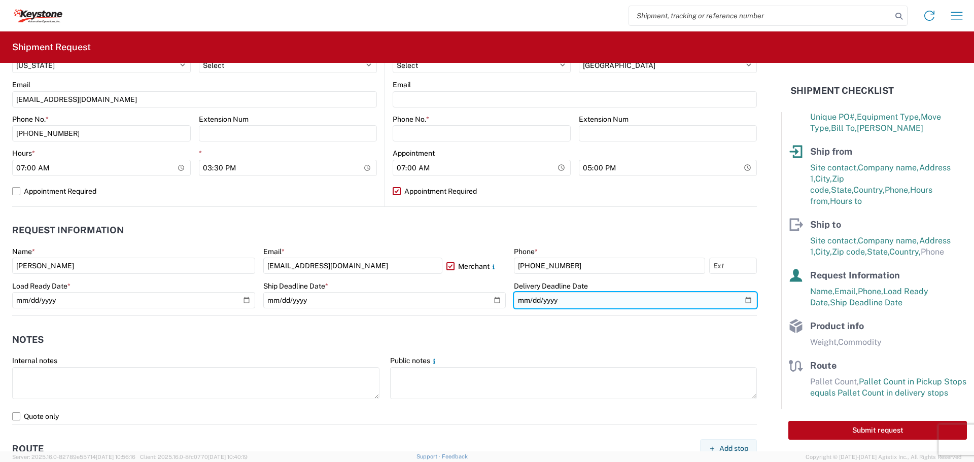
click at [739, 299] on input "date" at bounding box center [635, 300] width 243 height 16
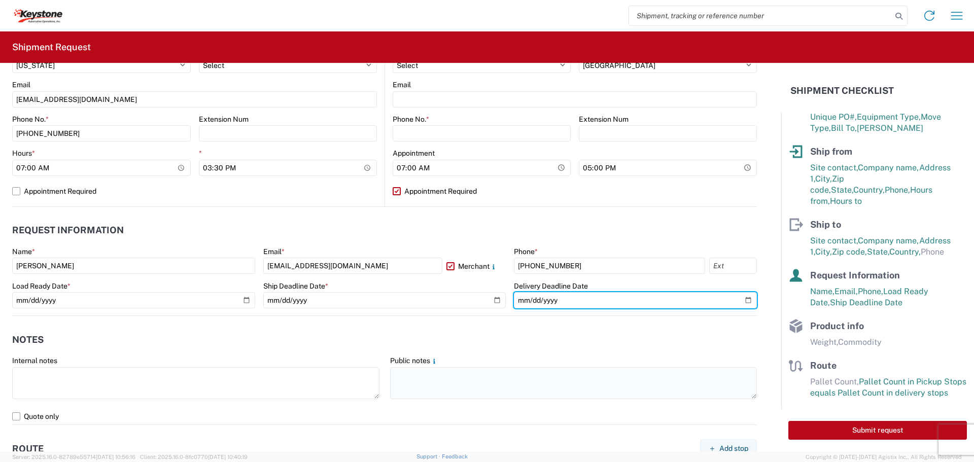
type input "[DATE]"
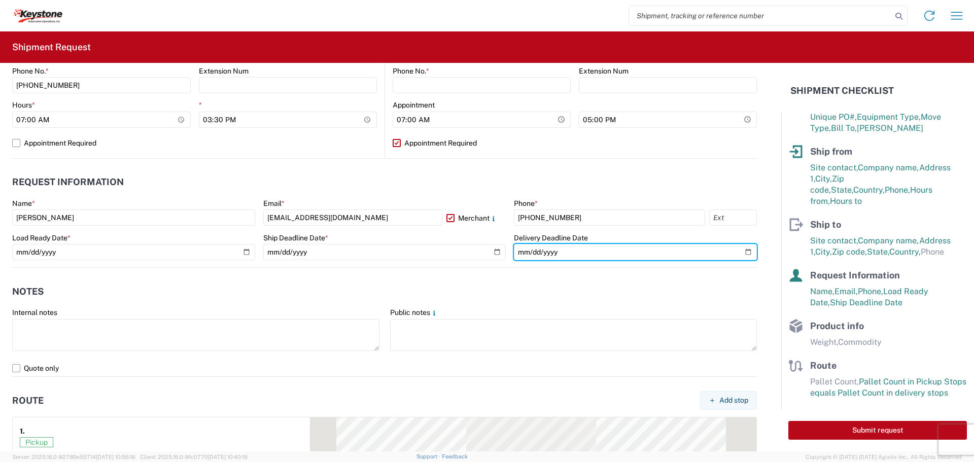
scroll to position [456, 0]
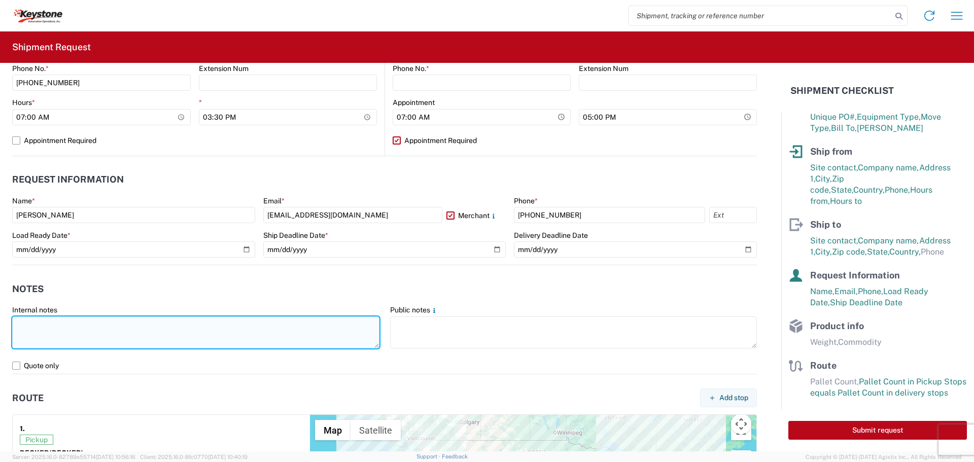
click at [246, 338] on textarea at bounding box center [195, 332] width 367 height 32
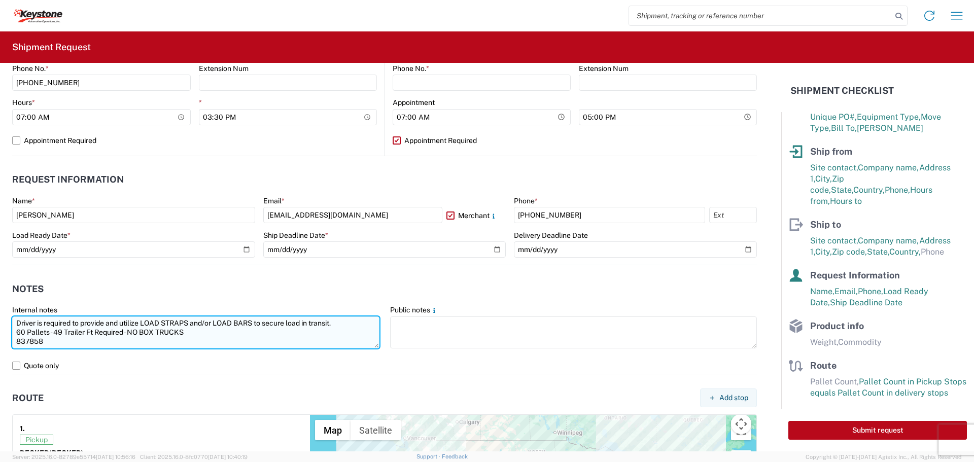
drag, startPoint x: 56, startPoint y: 342, endPoint x: 17, endPoint y: 324, distance: 42.7
click at [17, 324] on textarea "Driver is required to provide and utilize LOAD STRAPS and/or LOAD BARS to secur…" at bounding box center [195, 332] width 367 height 32
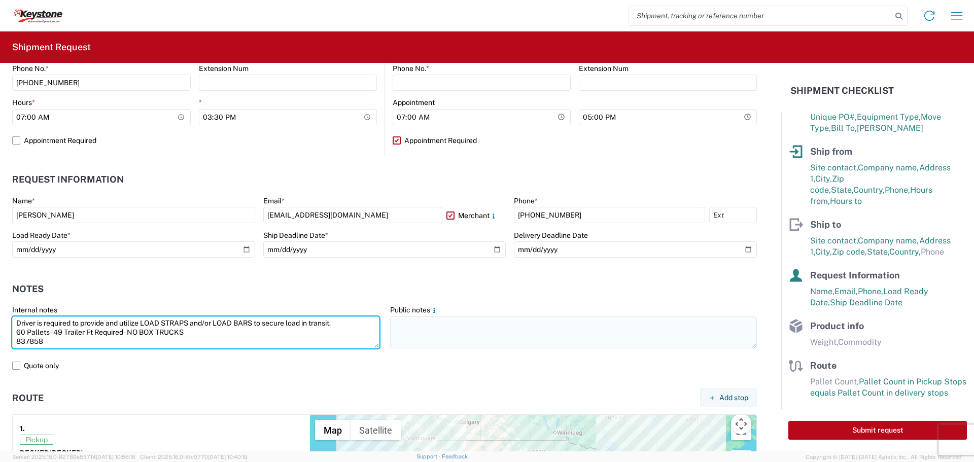
type textarea "Driver is required to provide and utilize LOAD STRAPS and/or LOAD BARS to secur…"
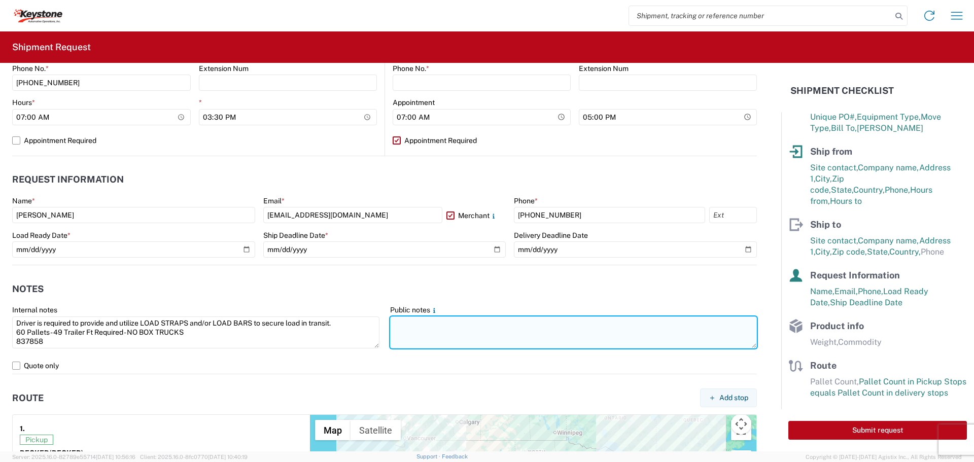
click at [431, 330] on textarea at bounding box center [573, 332] width 367 height 32
paste textarea "Driver is required to provide and utilize LOAD STRAPS and/or LOAD BARS to secur…"
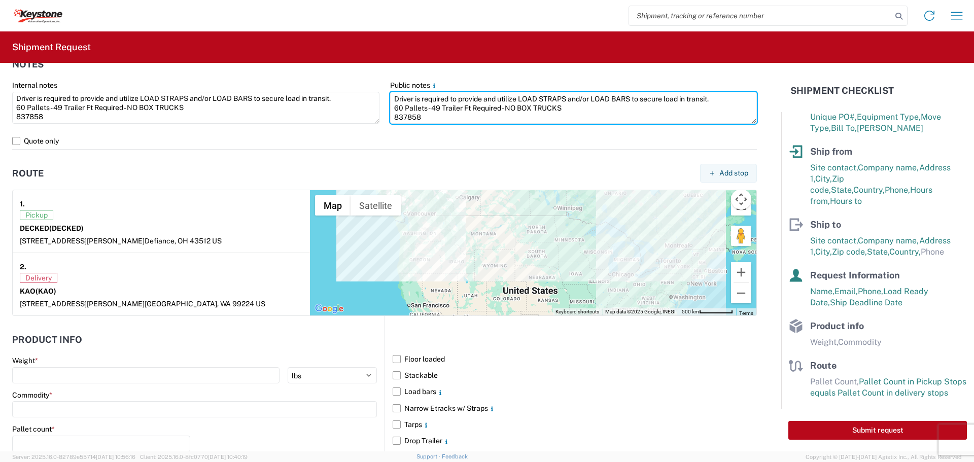
scroll to position [812, 0]
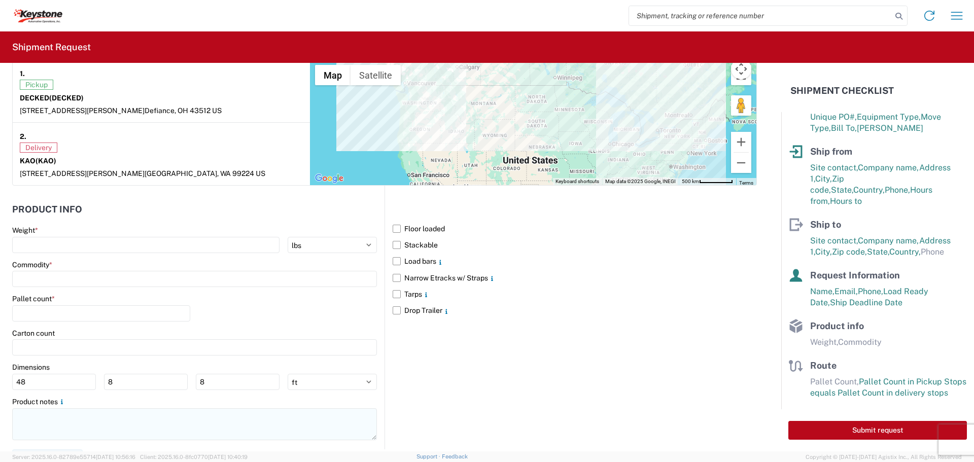
type textarea "Driver is required to provide and utilize LOAD STRAPS and/or LOAD BARS to secur…"
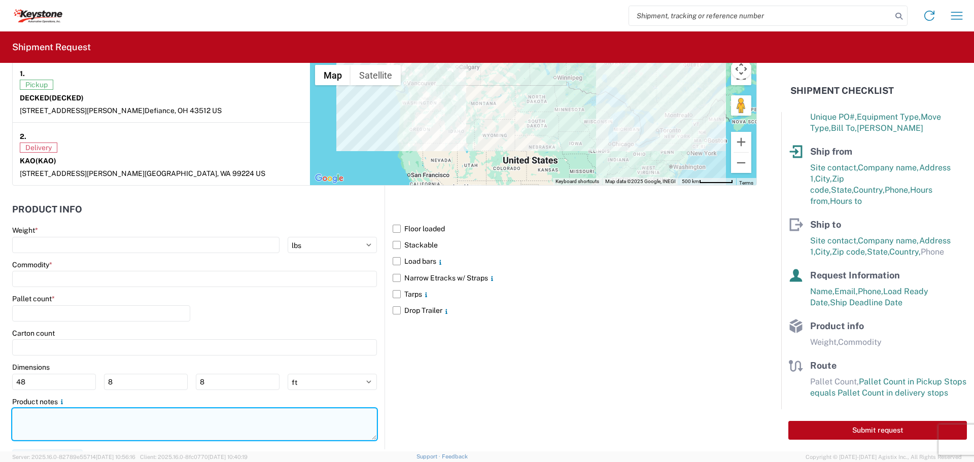
click at [69, 418] on textarea at bounding box center [194, 424] width 365 height 32
paste textarea "Driver is required to provide and utilize LOAD STRAPS and/or LOAD BARS to secur…"
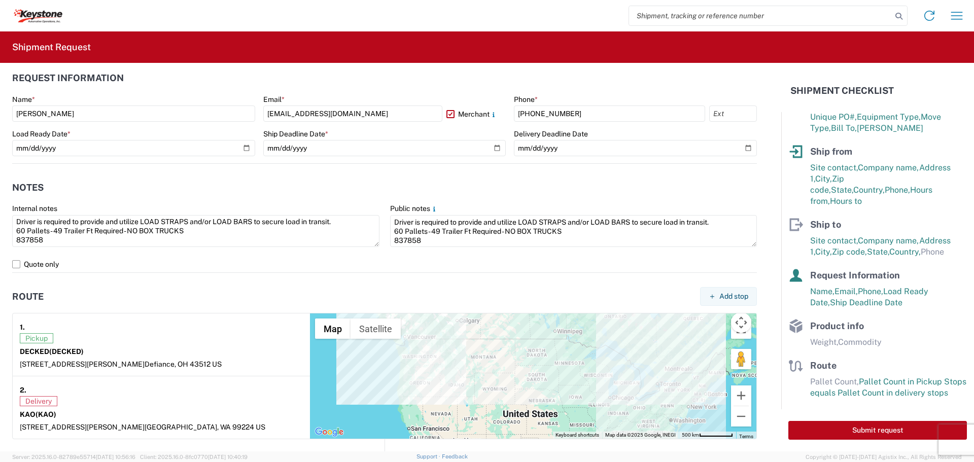
scroll to position [828, 0]
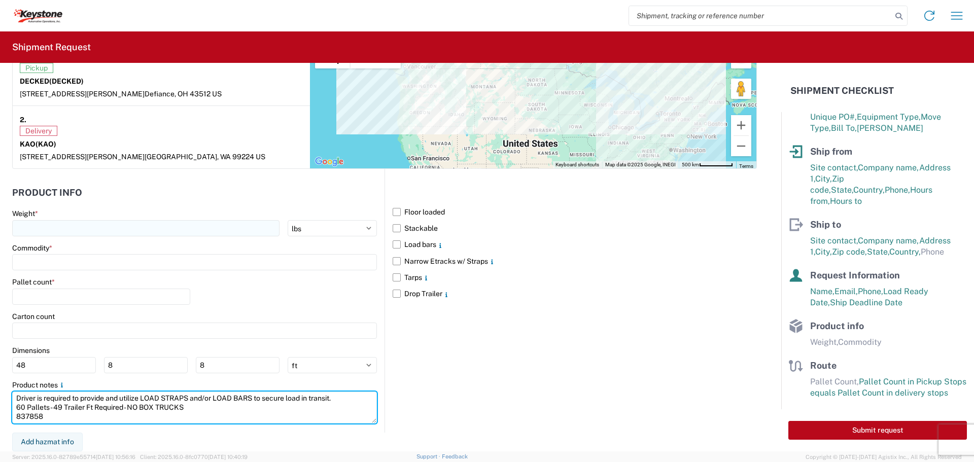
type textarea "Driver is required to provide and utilize LOAD STRAPS and/or LOAD BARS to secur…"
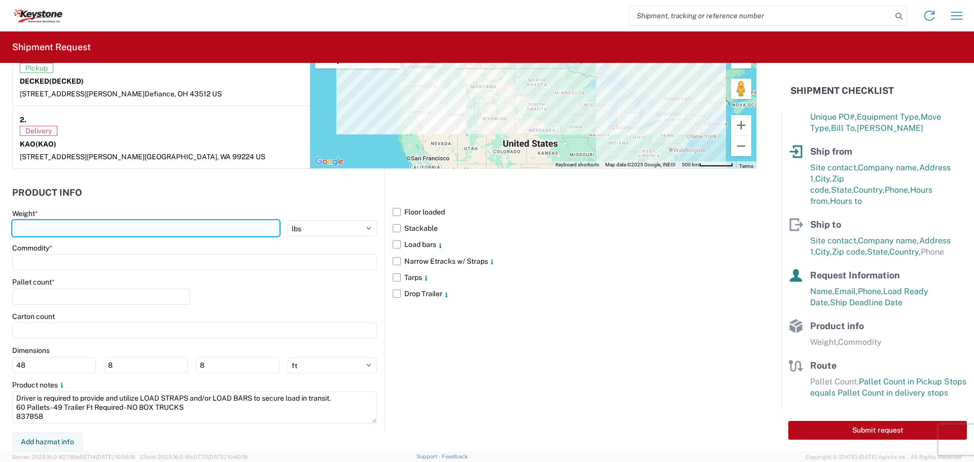
click at [136, 235] on input "number" at bounding box center [145, 228] width 267 height 16
type input "17310"
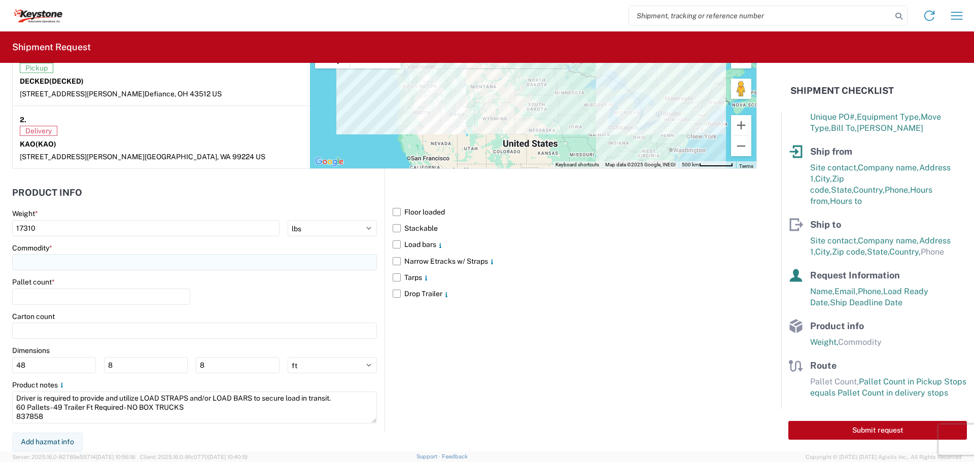
click at [128, 260] on input at bounding box center [194, 262] width 365 height 16
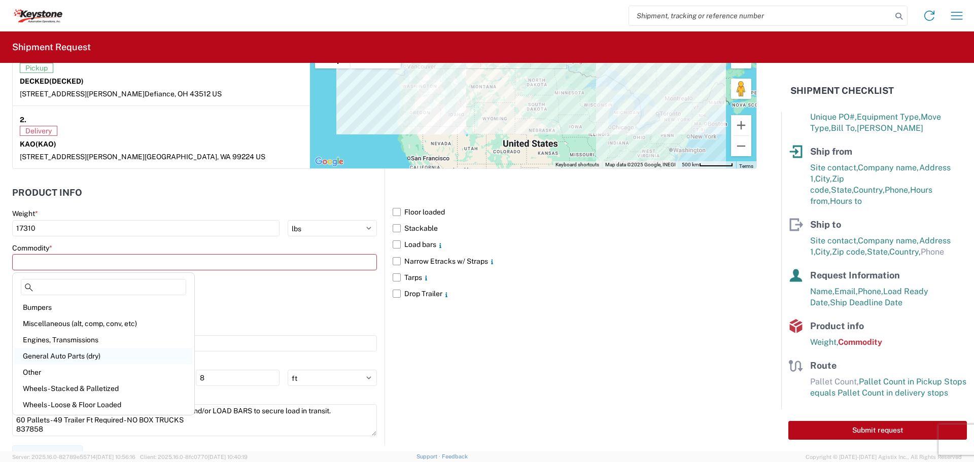
click at [77, 358] on div "General Auto Parts (dry)" at bounding box center [104, 356] width 178 height 16
type input "General Auto Parts (dry)"
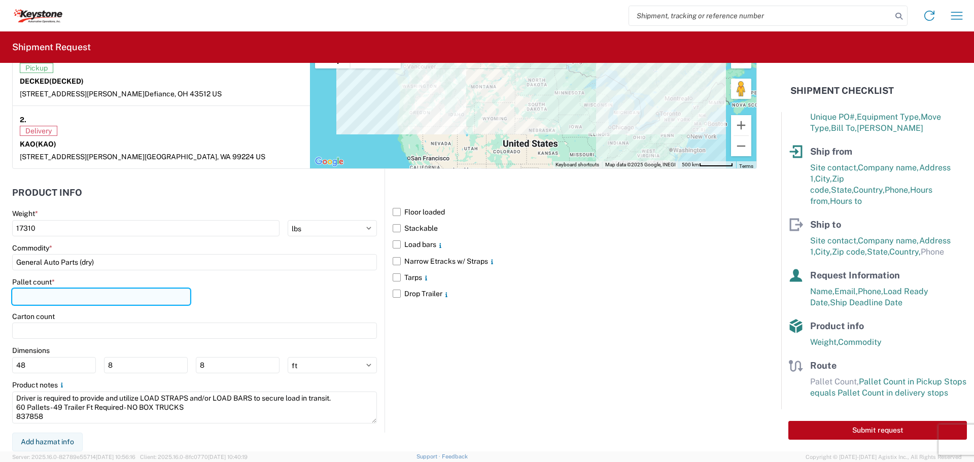
click at [76, 299] on input "number" at bounding box center [101, 297] width 178 height 16
type input "60"
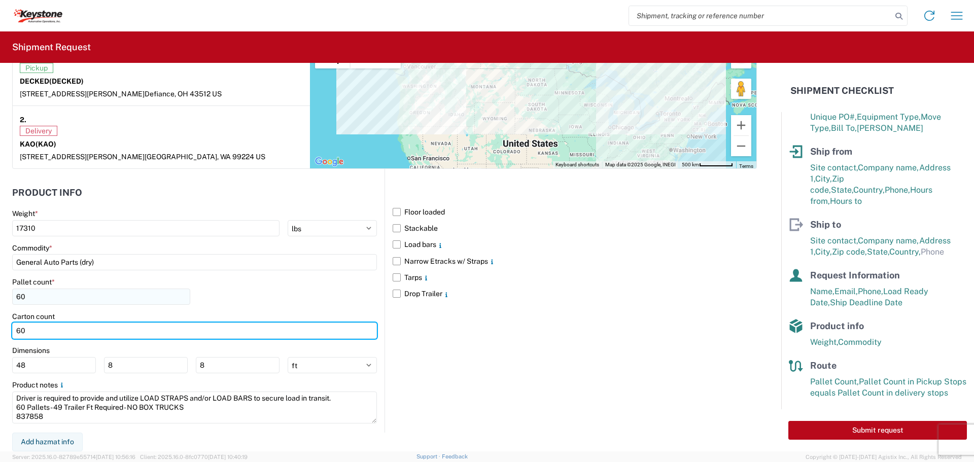
type input "60"
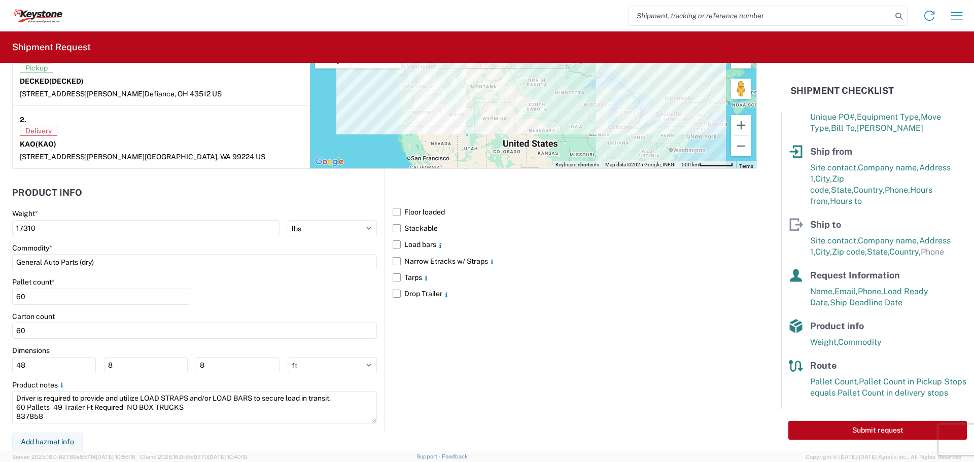
click at [396, 244] on label "Load bars" at bounding box center [575, 244] width 364 height 16
click at [0, 0] on input "Load bars" at bounding box center [0, 0] width 0 height 0
click at [573, 333] on div "Floor loaded Stackable Load bars Narrow Etracks w/ Straps Tarps Drop Trailer" at bounding box center [570, 300] width 372 height 263
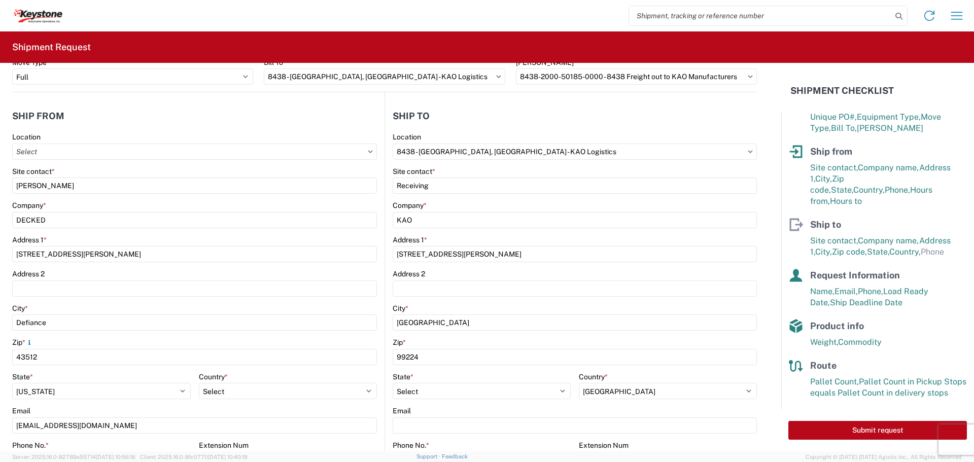
scroll to position [0, 0]
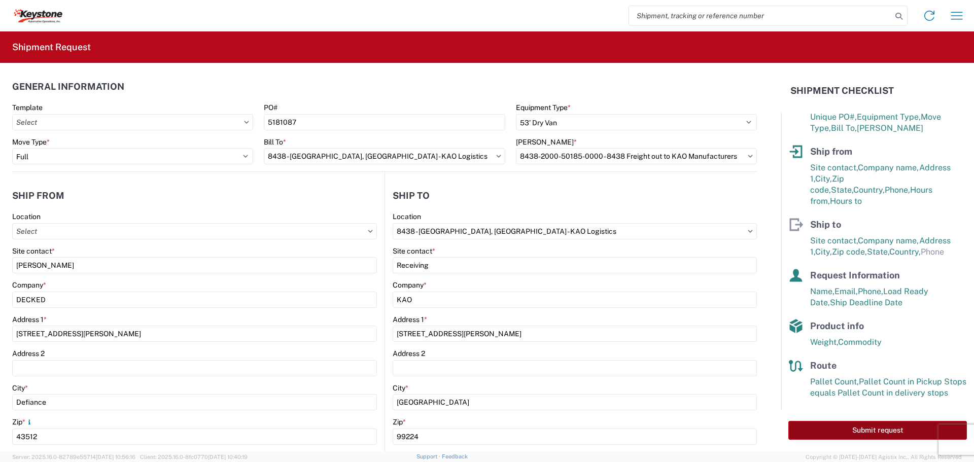
click at [829, 432] on button "Submit request" at bounding box center [877, 430] width 179 height 19
select select "US"
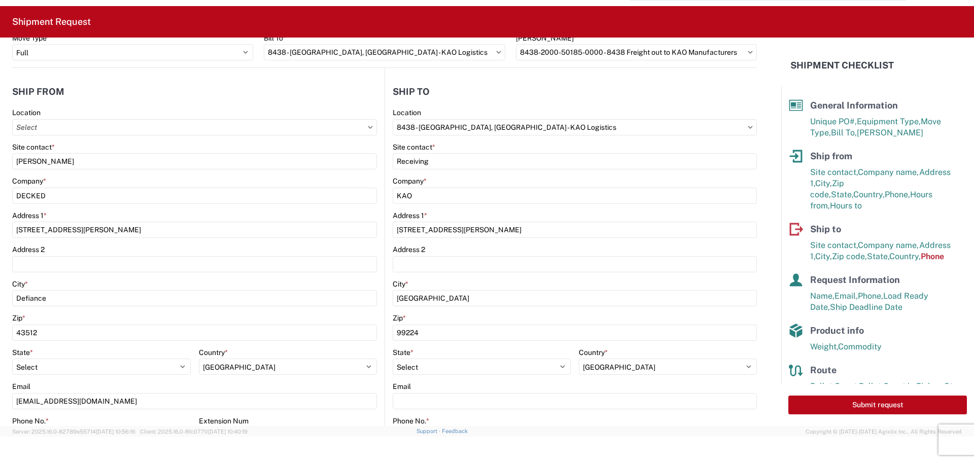
scroll to position [203, 0]
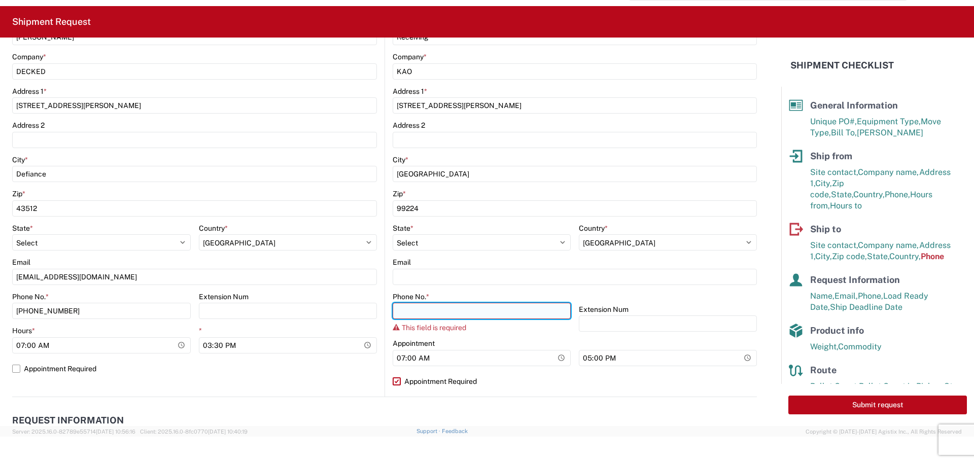
click at [424, 305] on input "Phone No. *" at bounding box center [482, 311] width 178 height 16
paste input "[PHONE_NUMBER]"
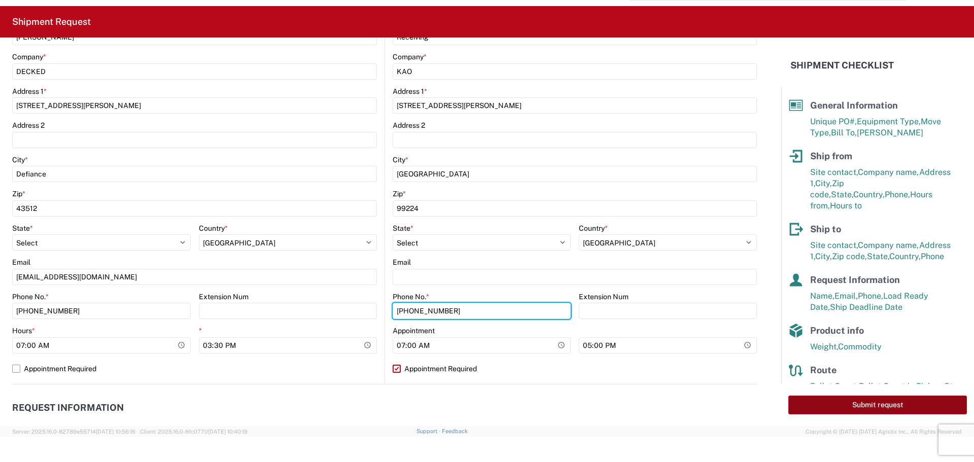
type input "[PHONE_NUMBER]"
click at [842, 407] on button "Submit request" at bounding box center [877, 405] width 179 height 19
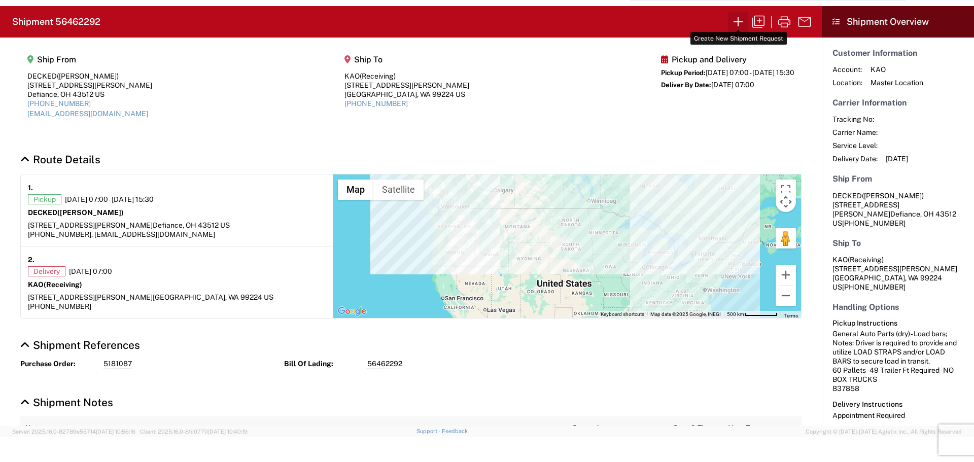
click at [739, 20] on icon "button" at bounding box center [738, 22] width 16 height 16
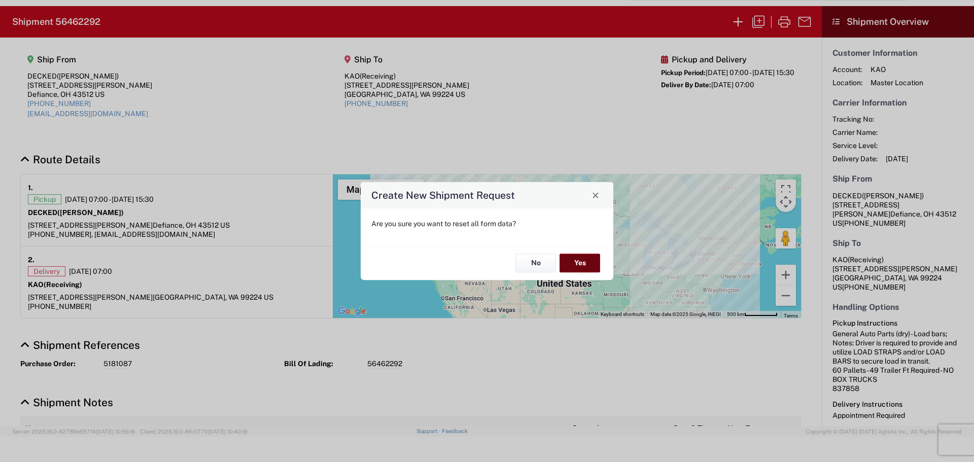
click at [583, 264] on button "Yes" at bounding box center [579, 263] width 41 height 19
select select "FULL"
select select "US"
select select "LBS"
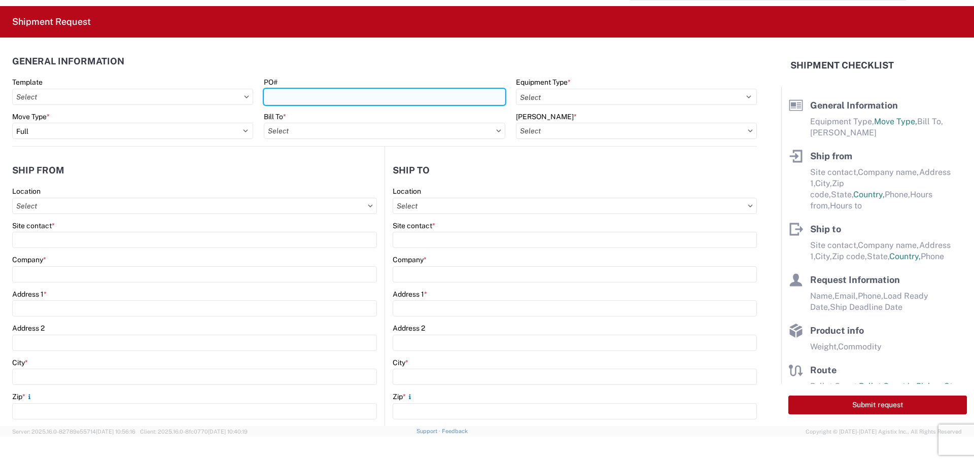
click at [295, 100] on input "PO#" at bounding box center [384, 97] width 241 height 16
paste input "5181087-A"
type input "5181087-A"
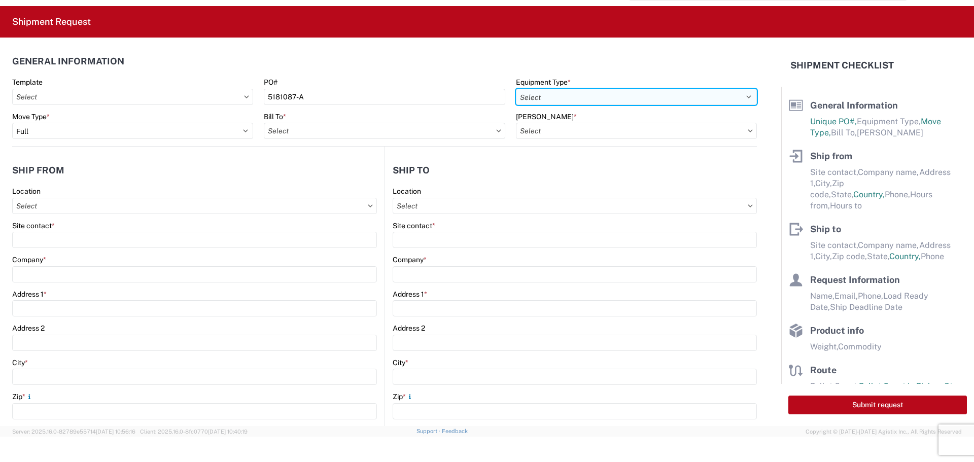
click at [593, 95] on select "Select 53’ Dry Van Flatbed Dropdeck (van) Lowboy (flatbed) Rail" at bounding box center [636, 97] width 241 height 16
select select "STDV"
click at [516, 89] on select "Select 53’ Dry Van Flatbed Dropdeck (van) Lowboy (flatbed) Rail" at bounding box center [636, 97] width 241 height 16
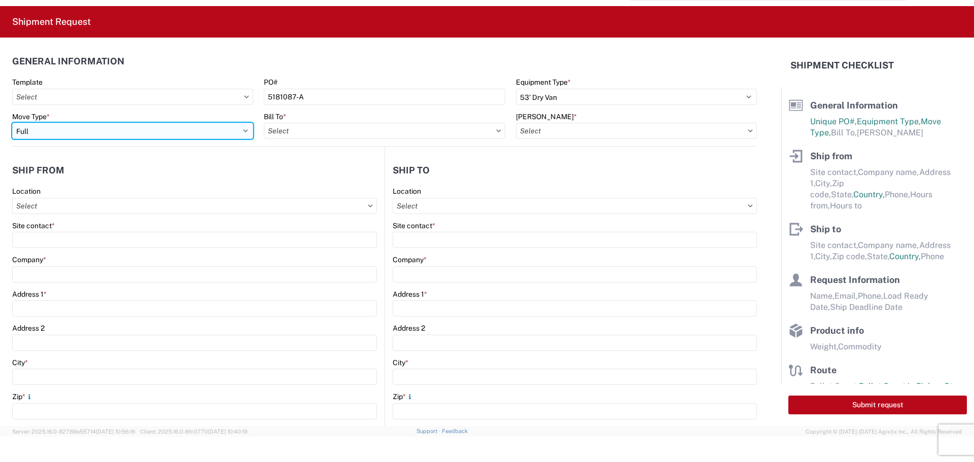
click at [73, 123] on select "Select Full Partial TL" at bounding box center [132, 131] width 241 height 16
select select "PARTIAL_TL"
click at [12, 123] on select "Select Full Partial TL" at bounding box center [132, 131] width 241 height 16
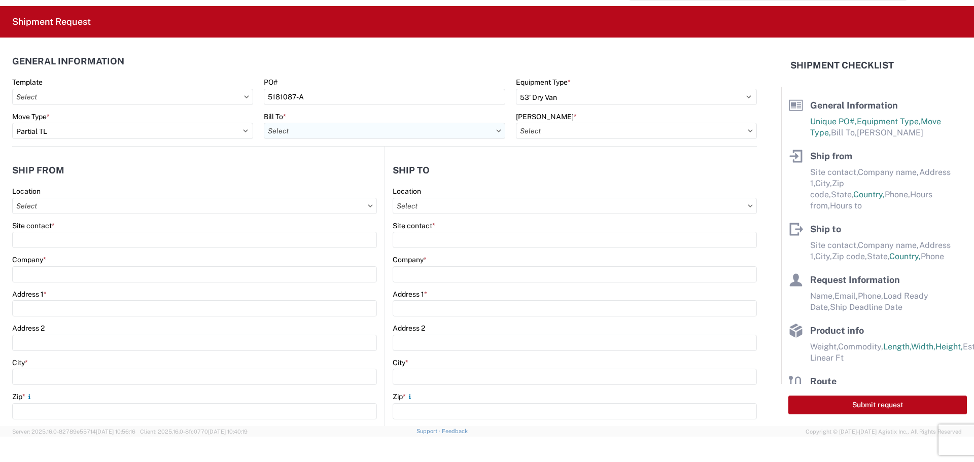
click at [285, 131] on input "Bill To *" at bounding box center [384, 131] width 241 height 16
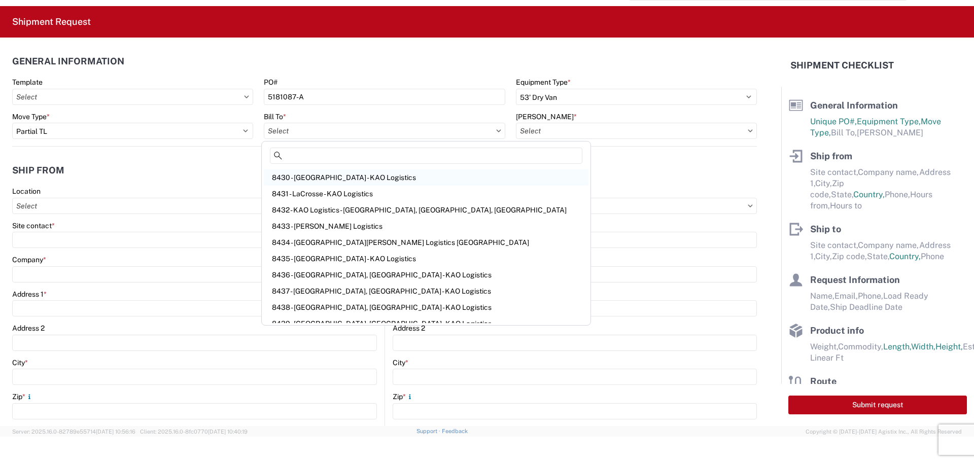
scroll to position [406, 0]
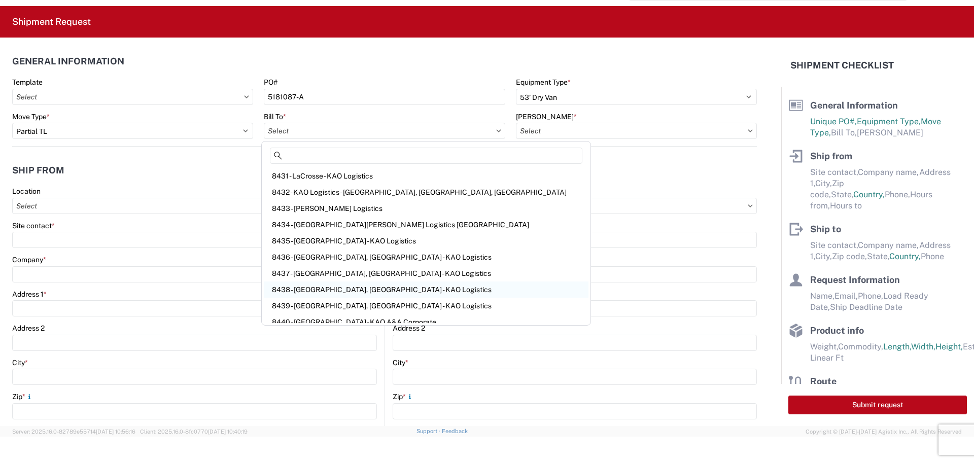
click at [328, 287] on div "8438 - [GEOGRAPHIC_DATA], [GEOGRAPHIC_DATA] - KAO Logistics" at bounding box center [426, 289] width 325 height 16
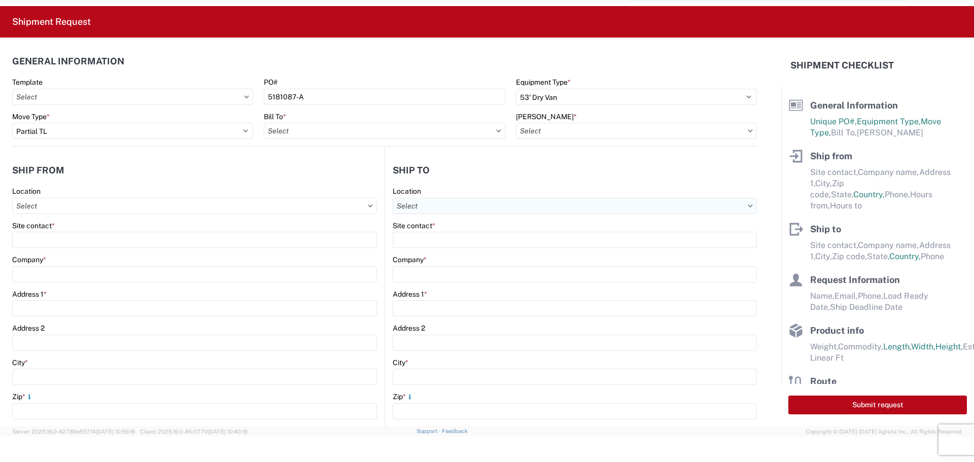
type input "8438 - [GEOGRAPHIC_DATA], [GEOGRAPHIC_DATA] - KAO Logistics"
click at [561, 133] on input "[PERSON_NAME] *" at bounding box center [636, 131] width 241 height 16
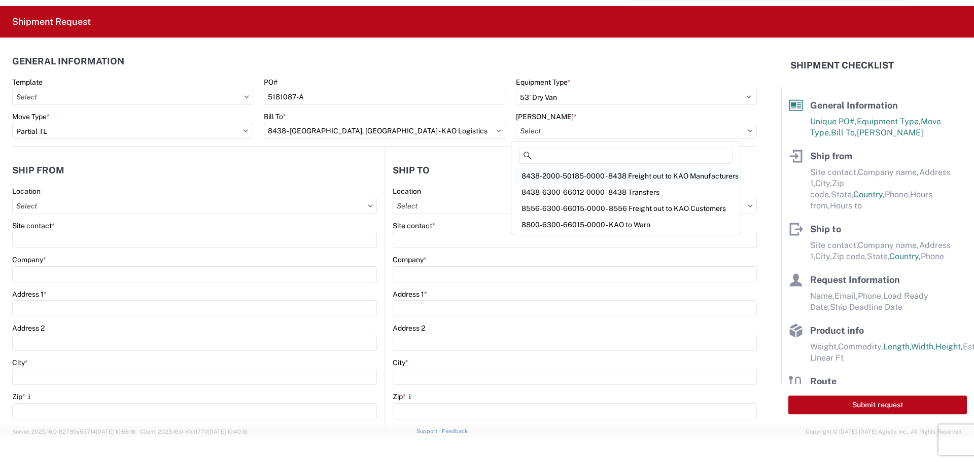
click at [555, 177] on div "8438-2000-50185-0000 - 8438 Freight out to KAO Manufacturers" at bounding box center [625, 176] width 225 height 16
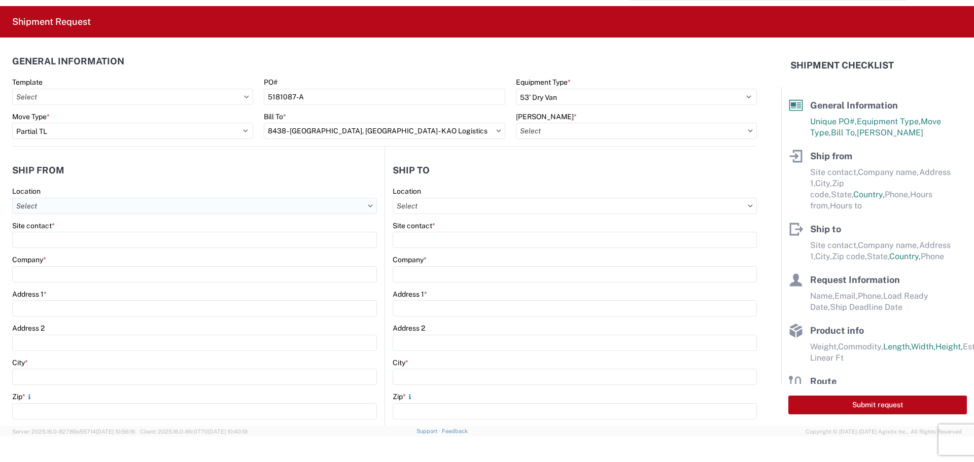
type input "8438-2000-50185-0000 - 8438 Freight out to KAO Manufacturers"
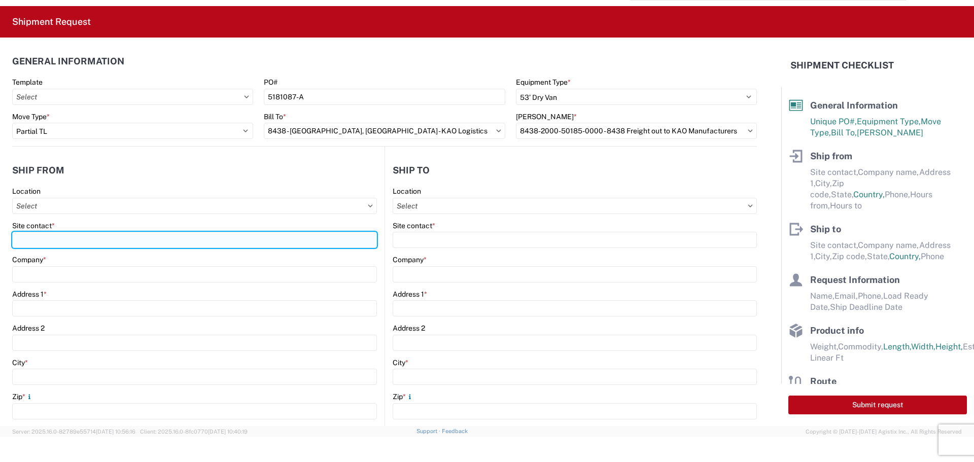
click at [60, 238] on input "Site contact *" at bounding box center [194, 240] width 365 height 16
type input "[PERSON_NAME]"
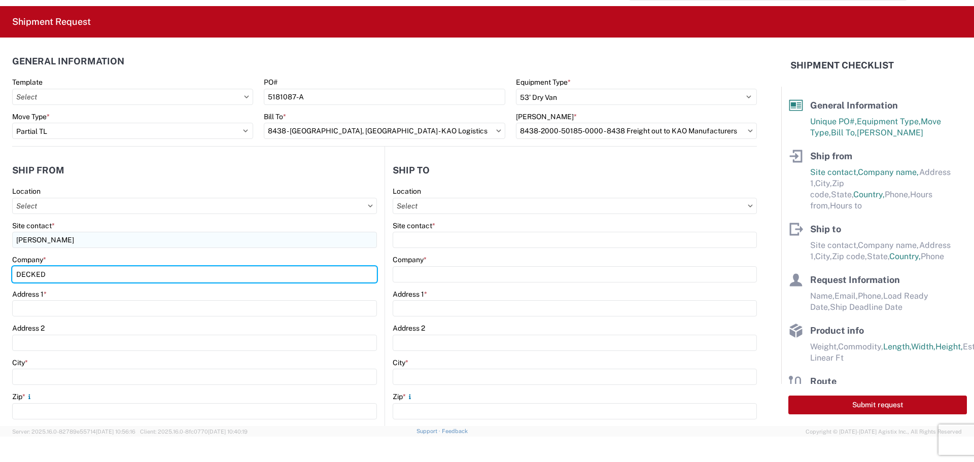
type input "DECKED"
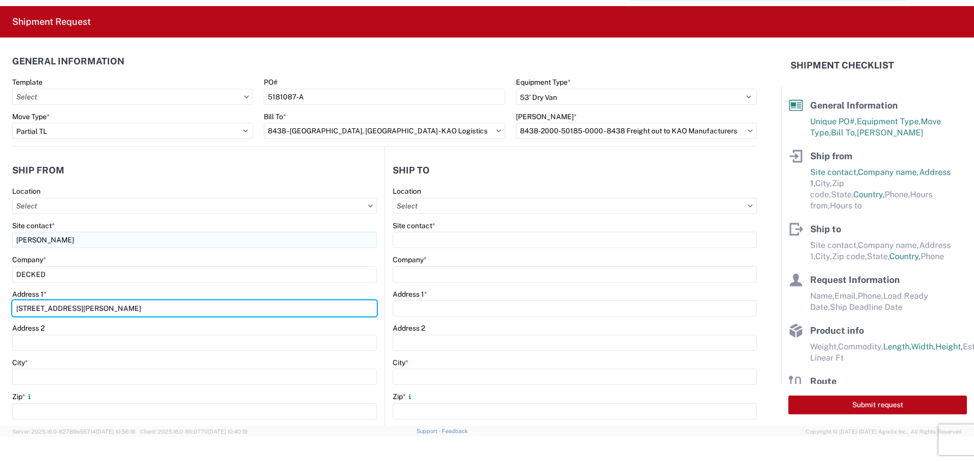
type input "[STREET_ADDRESS][PERSON_NAME]"
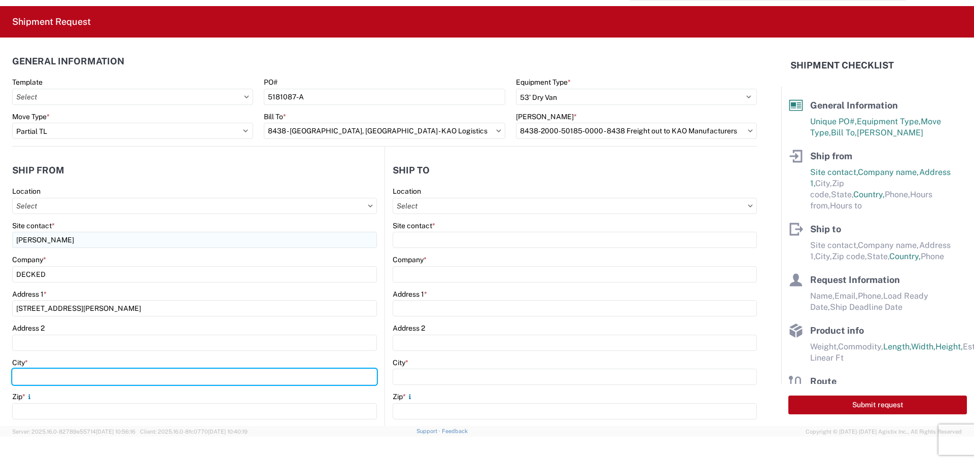
type input "F"
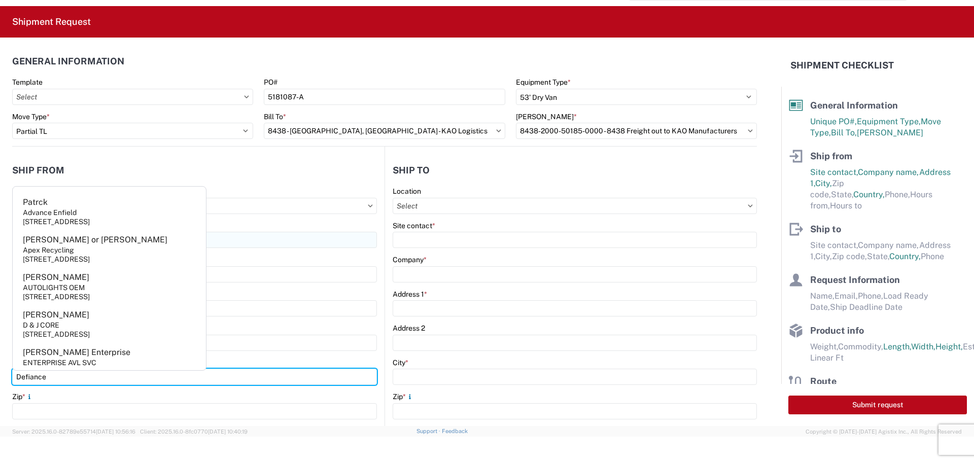
type input "Defiance"
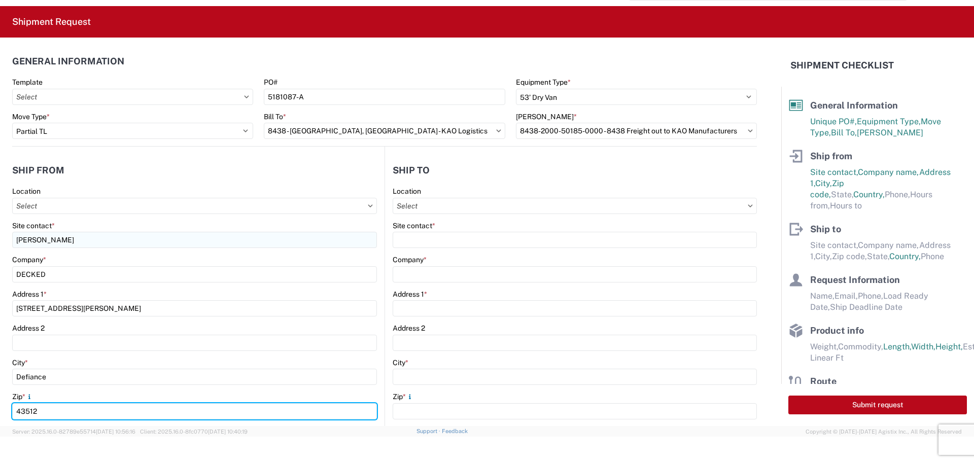
type input "43512"
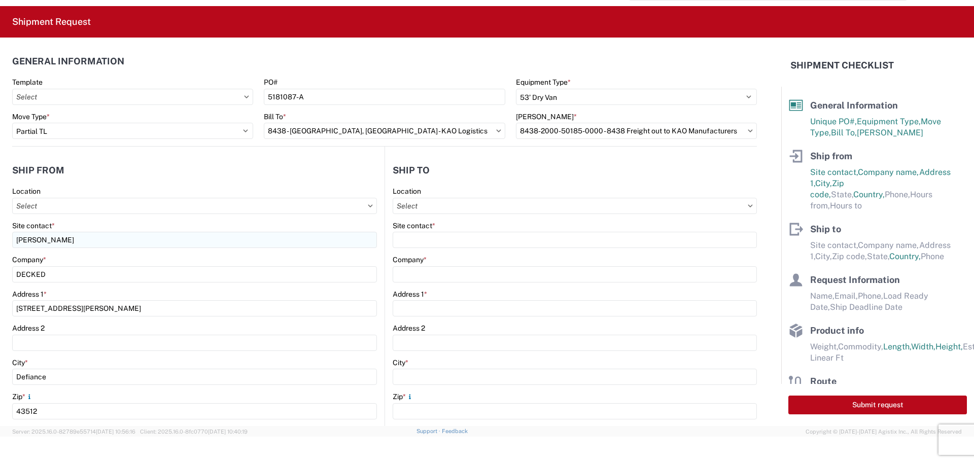
scroll to position [214, 0]
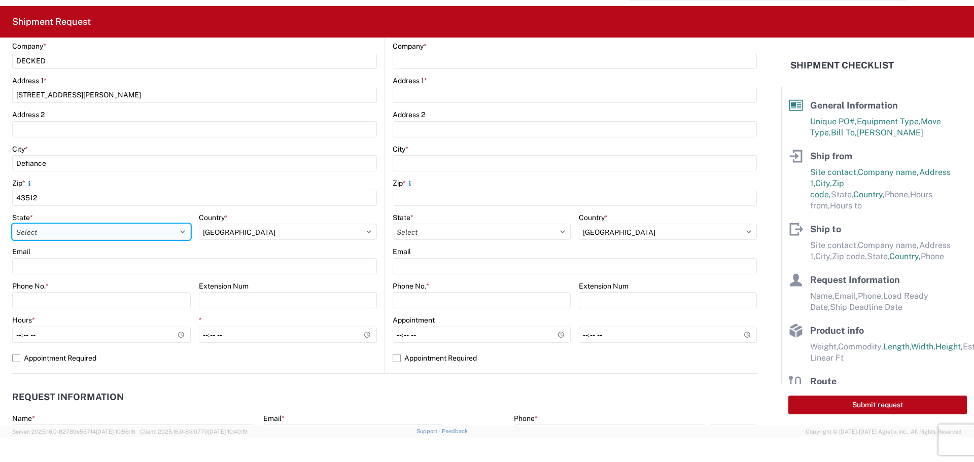
click at [60, 238] on select "Select [US_STATE] [US_STATE] [US_STATE] [US_STATE] Armed Forces Americas Armed …" at bounding box center [101, 232] width 179 height 16
select select "OH"
click at [12, 224] on select "Select [US_STATE] [US_STATE] [US_STATE] [US_STATE] Armed Forces Americas Armed …" at bounding box center [101, 232] width 179 height 16
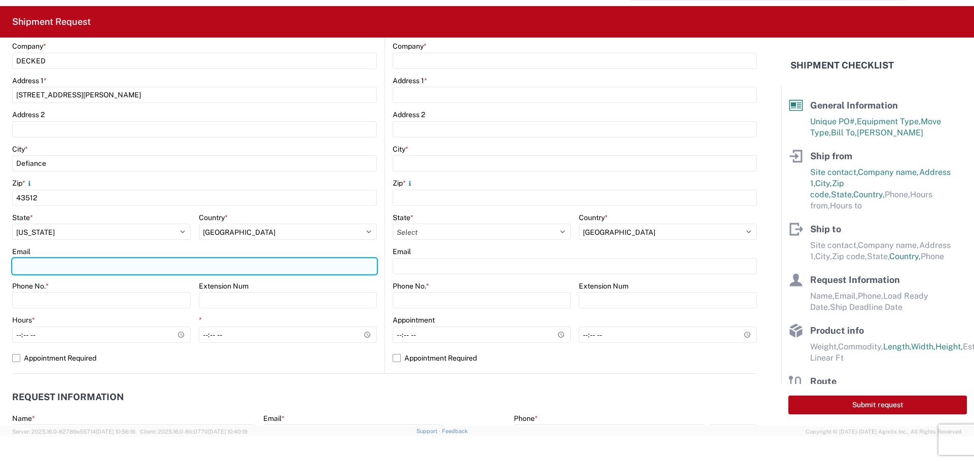
click at [65, 267] on input "Email" at bounding box center [194, 266] width 365 height 16
type input "[EMAIL_ADDRESS][DOMAIN_NAME]"
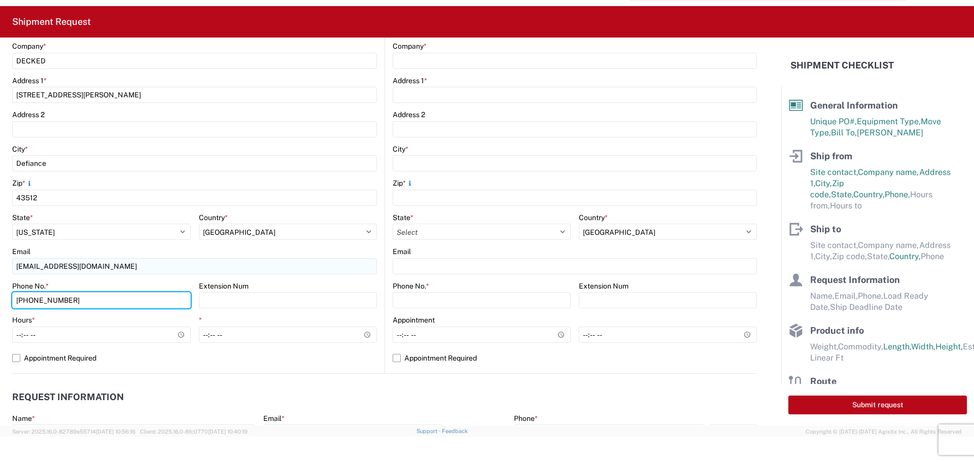
type input "[PHONE_NUMBER]"
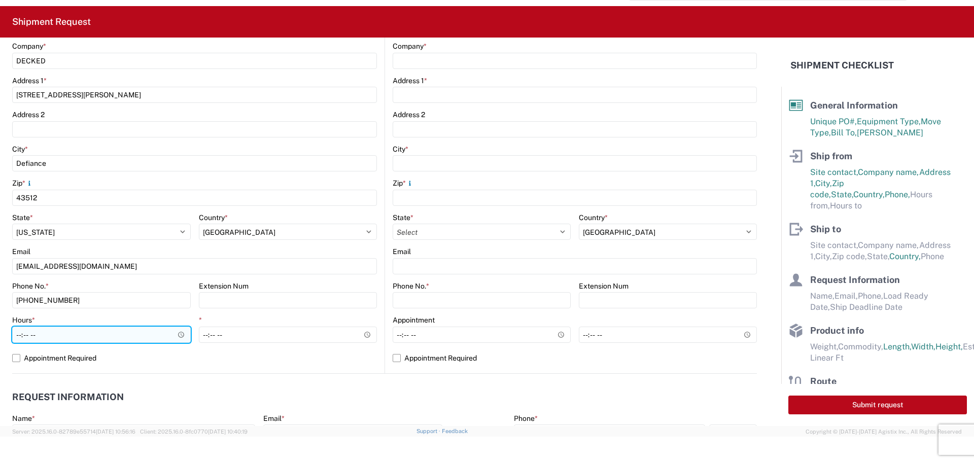
type input "07:00"
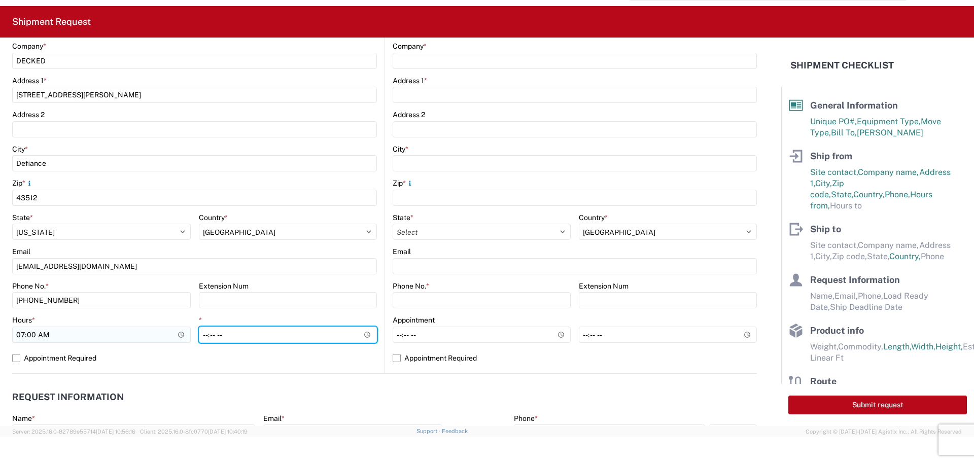
type input "15:30"
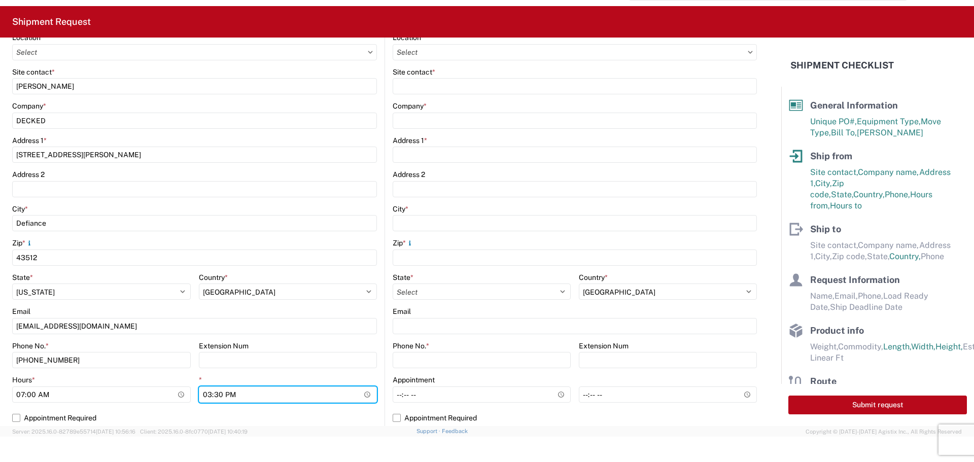
scroll to position [11, 0]
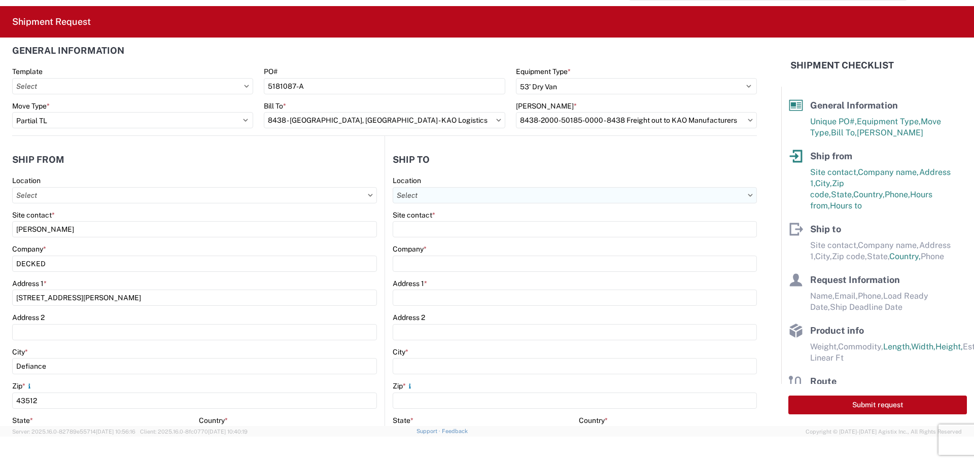
click at [466, 193] on input "Location" at bounding box center [575, 195] width 364 height 16
type input "8438"
click at [468, 242] on div "8438 - [GEOGRAPHIC_DATA], [GEOGRAPHIC_DATA] - KAO Logistics" at bounding box center [506, 240] width 228 height 16
type input "8438 - [GEOGRAPHIC_DATA], [GEOGRAPHIC_DATA] - KAO Logistics"
type input "KAO"
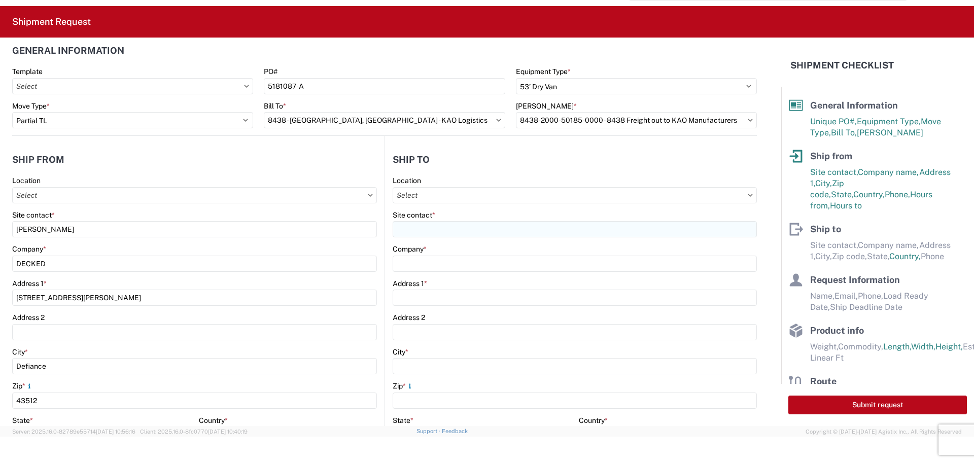
type input "[STREET_ADDRESS][PERSON_NAME]"
type input "[GEOGRAPHIC_DATA]"
type input "99224"
select select "US"
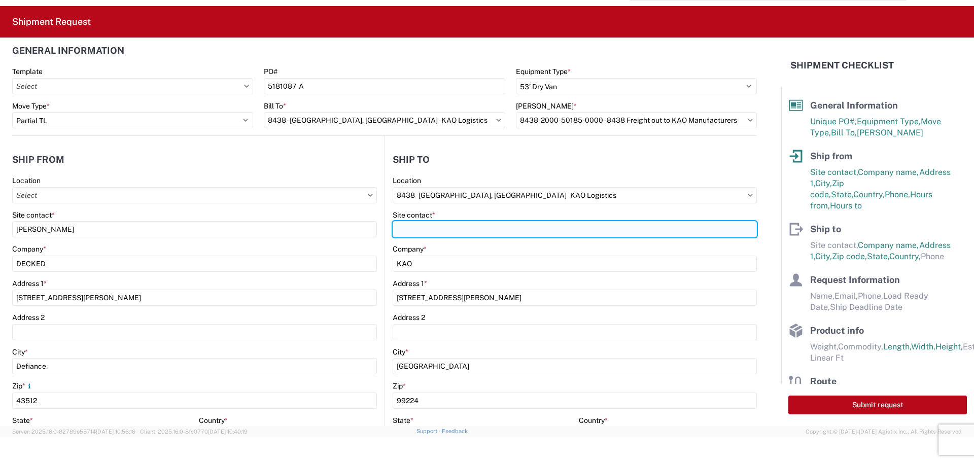
click at [519, 229] on input "Site contact *" at bounding box center [575, 229] width 364 height 16
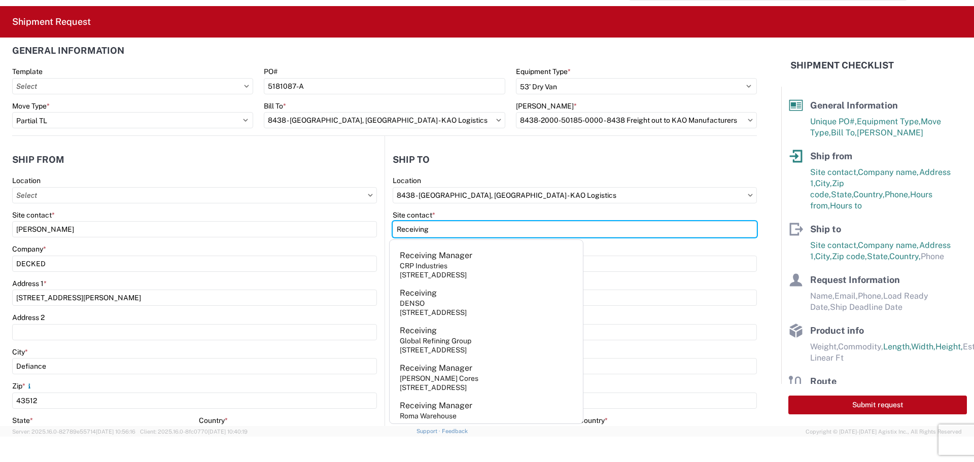
type input "Receiving"
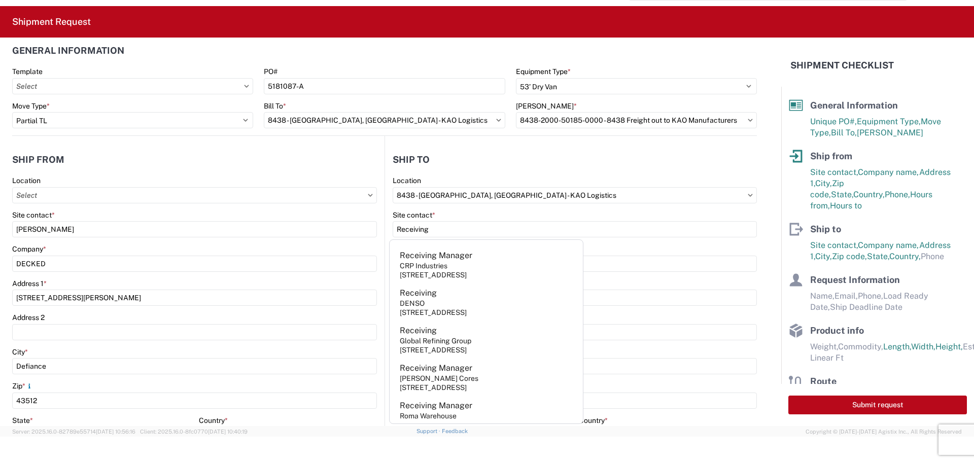
click at [579, 156] on header "Ship to" at bounding box center [571, 159] width 372 height 23
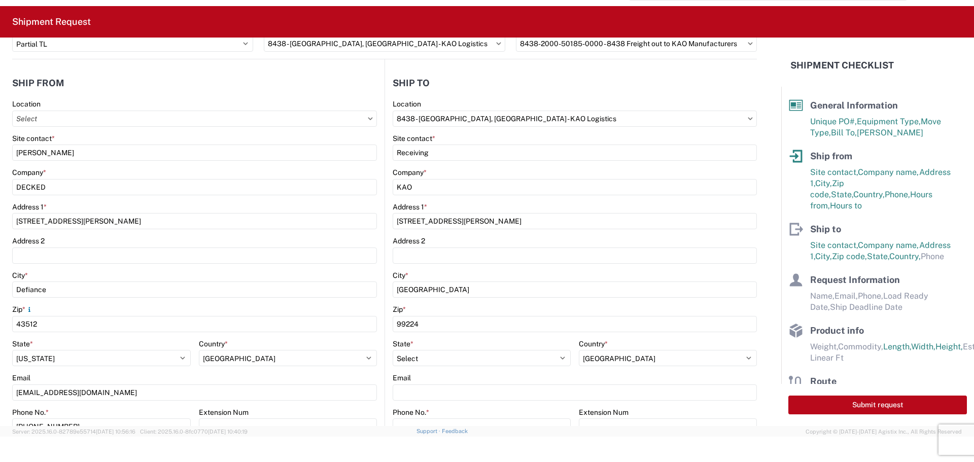
scroll to position [163, 0]
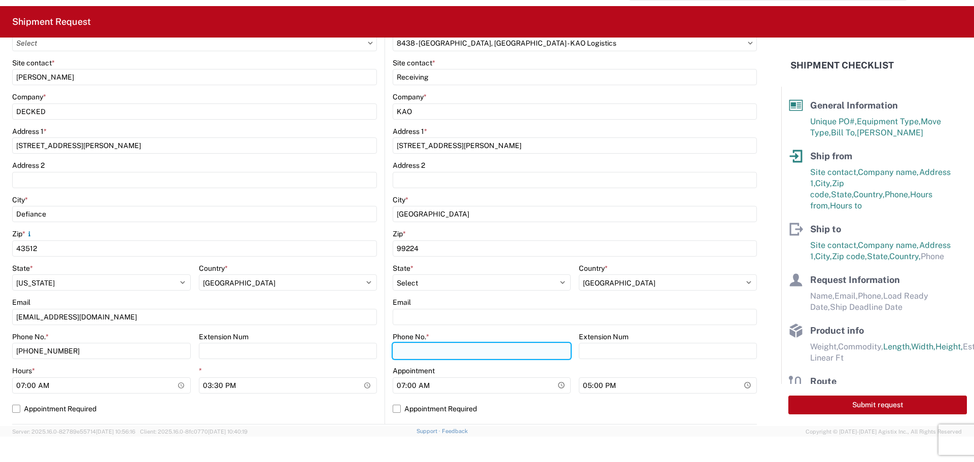
click at [444, 350] on input "Phone No. *" at bounding box center [482, 351] width 178 height 16
paste input "[PHONE_NUMBER]"
type input "[PHONE_NUMBER]"
click at [395, 410] on label "Appointment Required" at bounding box center [575, 409] width 364 height 16
click at [0, 0] on input "Appointment Required" at bounding box center [0, 0] width 0 height 0
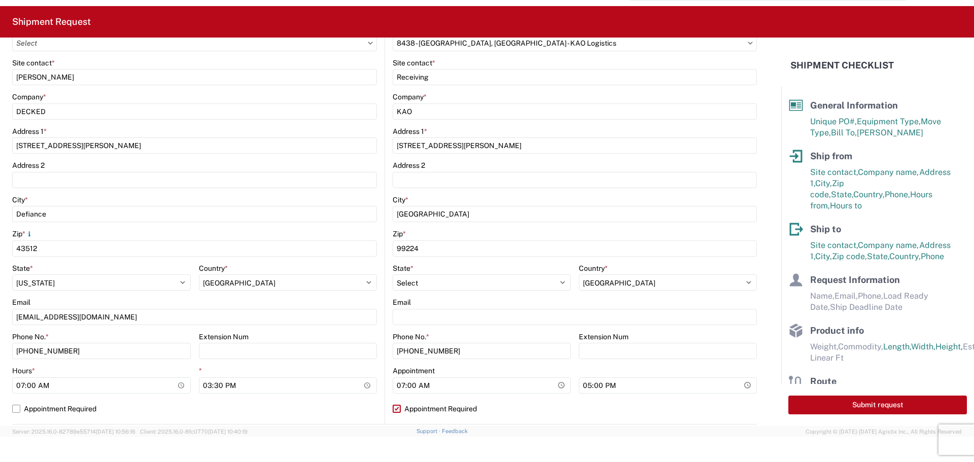
select select "US"
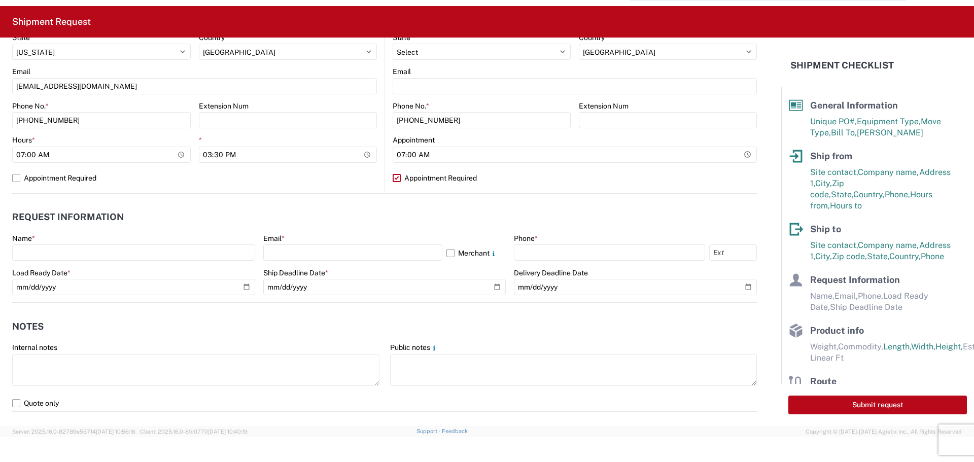
scroll to position [416, 0]
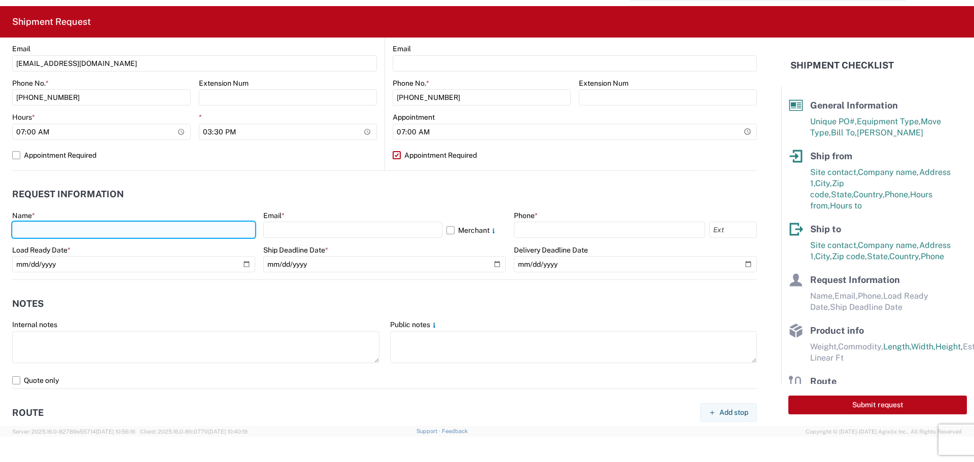
click at [112, 235] on input "text" at bounding box center [133, 230] width 243 height 16
type input "[PERSON_NAME]"
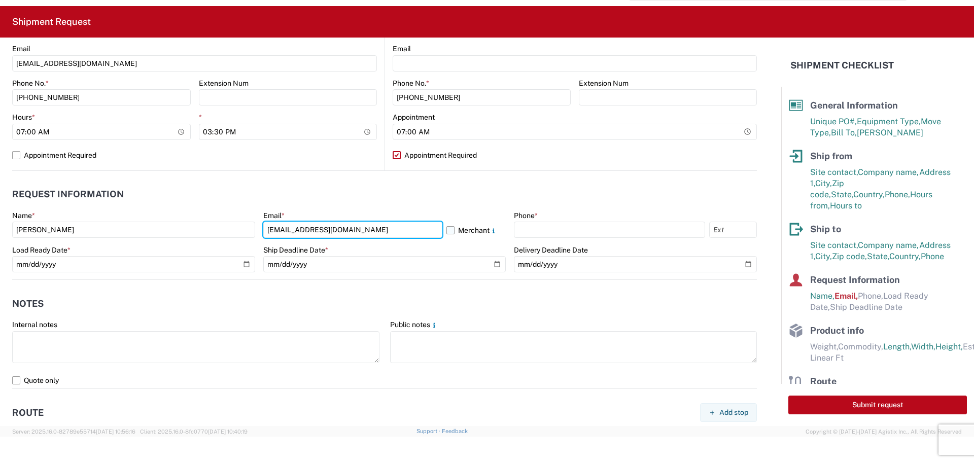
type input "[EMAIL_ADDRESS][DOMAIN_NAME]"
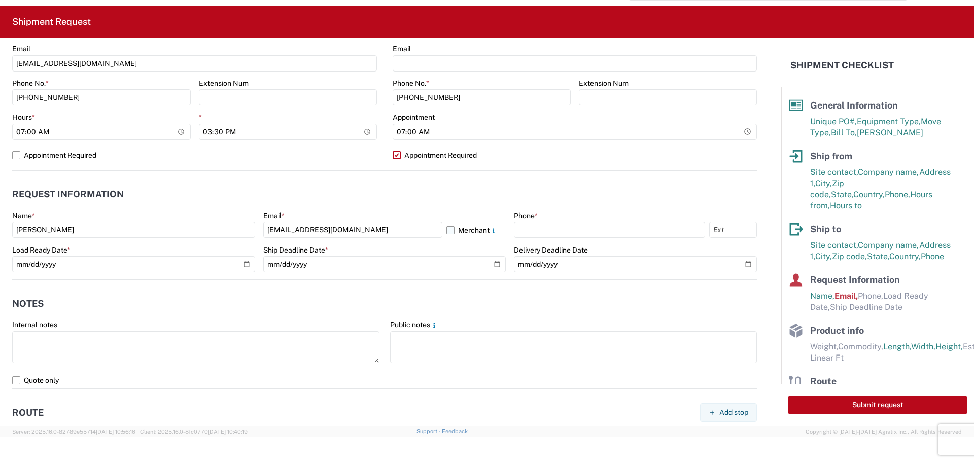
click at [446, 233] on label "Merchant" at bounding box center [476, 230] width 60 height 16
click at [0, 0] on input "Merchant" at bounding box center [0, 0] width 0 height 0
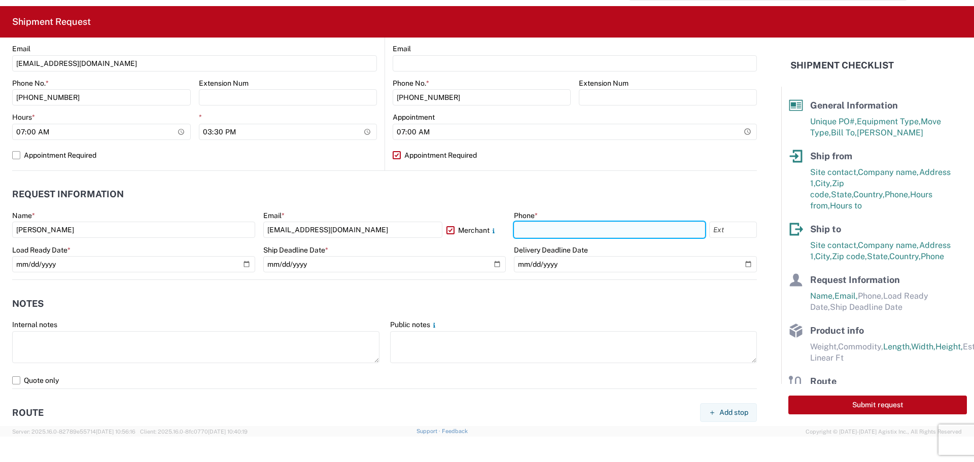
click at [557, 228] on input "text" at bounding box center [609, 230] width 191 height 16
type input "[PHONE_NUMBER]"
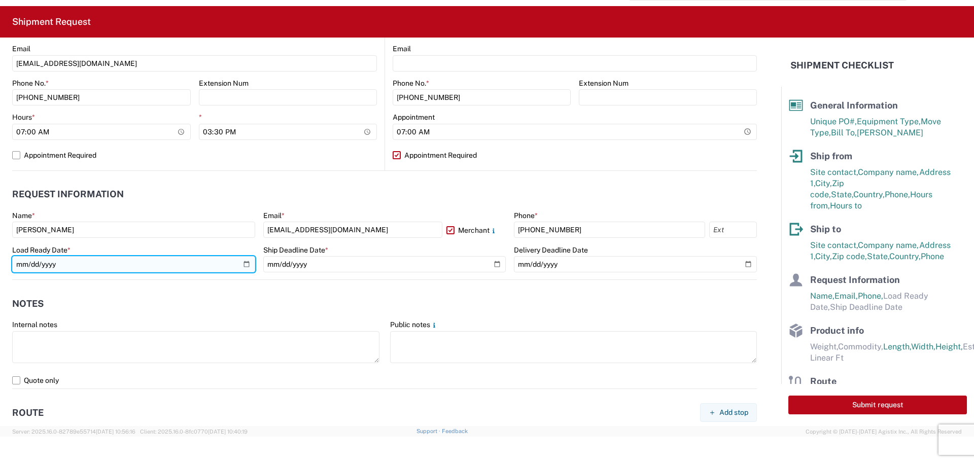
click at [243, 266] on input "date" at bounding box center [133, 264] width 243 height 16
type input "[DATE]"
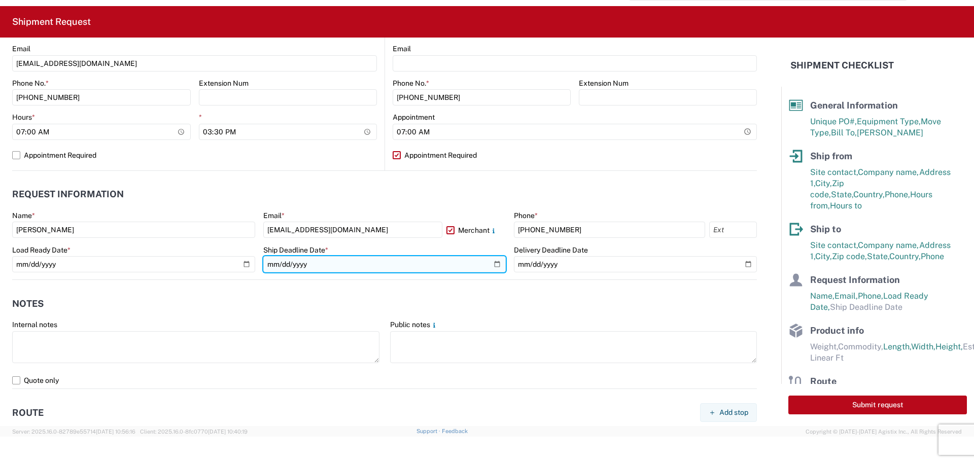
click at [492, 264] on input "date" at bounding box center [384, 264] width 243 height 16
type input "[DATE]"
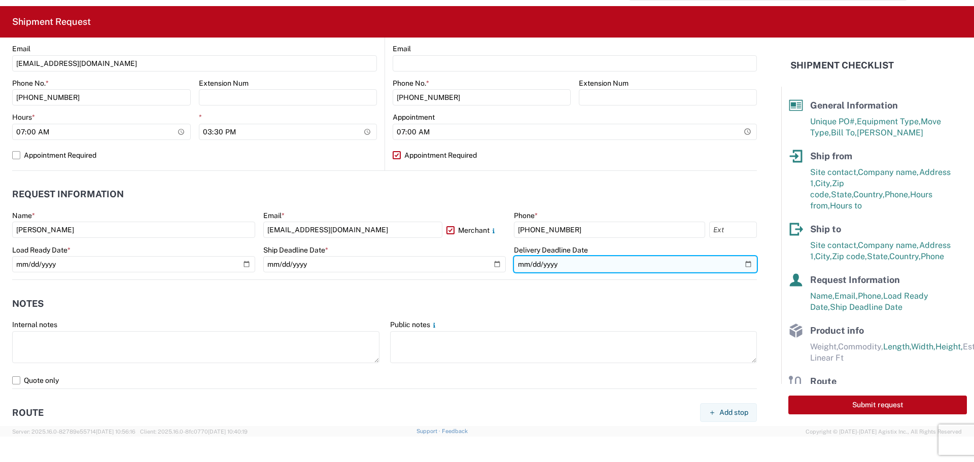
click at [735, 264] on input "date" at bounding box center [635, 264] width 243 height 16
type input "[DATE]"
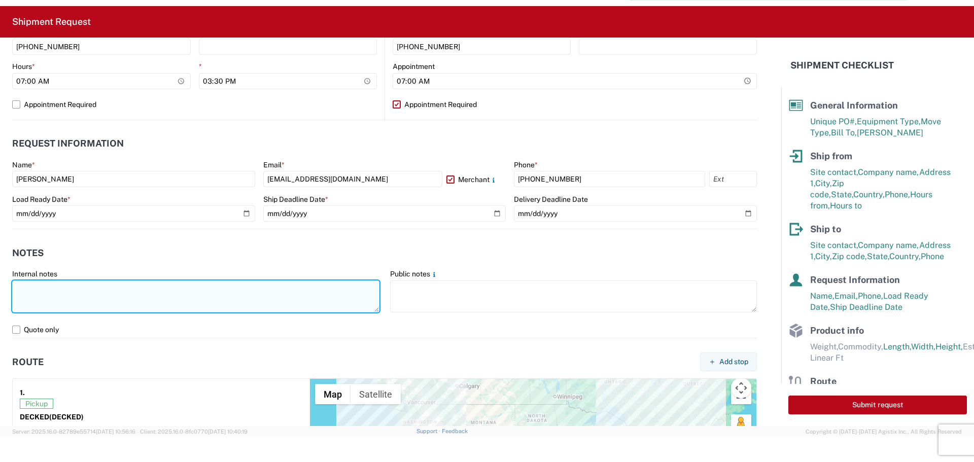
click at [255, 306] on textarea at bounding box center [195, 296] width 367 height 32
drag, startPoint x: 48, startPoint y: 304, endPoint x: 17, endPoint y: 284, distance: 36.9
click at [17, 284] on textarea "Driver is Required to provide and utilize LOAD STRAPS and/or LOAD BARS to secur…" at bounding box center [195, 296] width 367 height 32
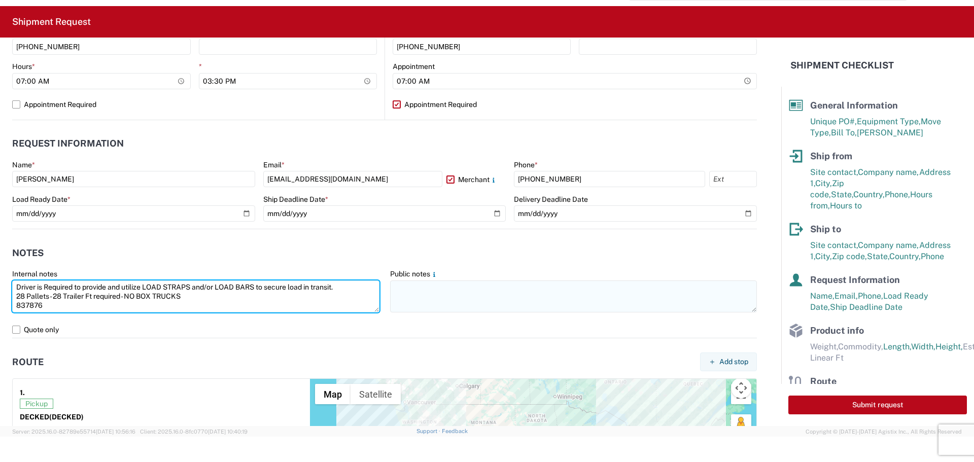
type textarea "Driver is Required to provide and utilize LOAD STRAPS and/or LOAD BARS to secur…"
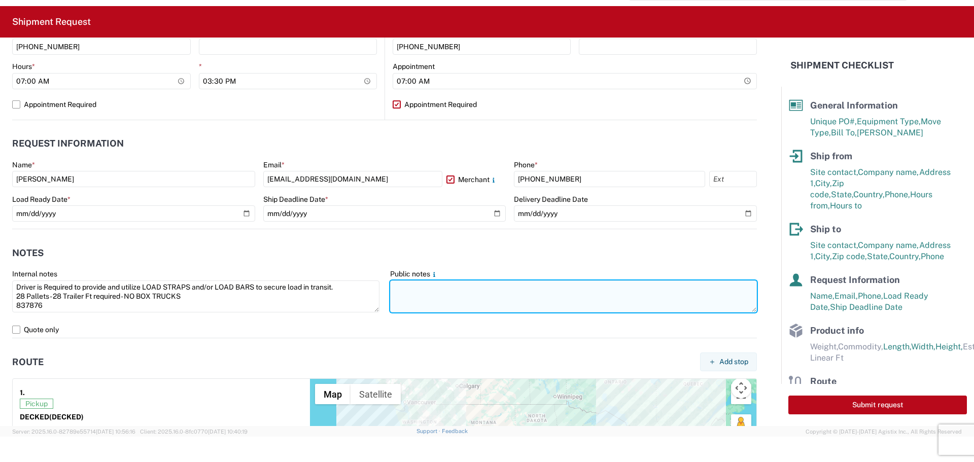
click at [418, 302] on textarea at bounding box center [573, 296] width 367 height 32
paste textarea "Driver is Required to provide and utilize LOAD STRAPS and/or LOAD BARS to secur…"
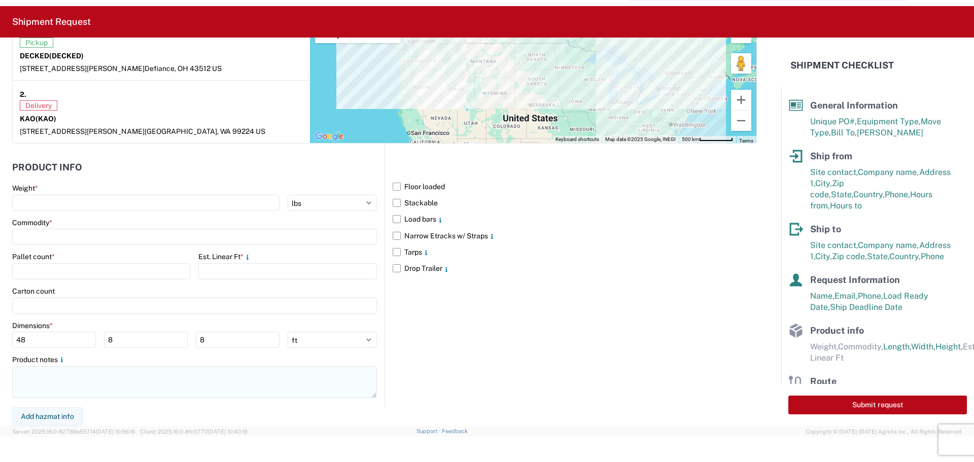
type textarea "Driver is Required to provide and utilize LOAD STRAPS and/or LOAD BARS to secur…"
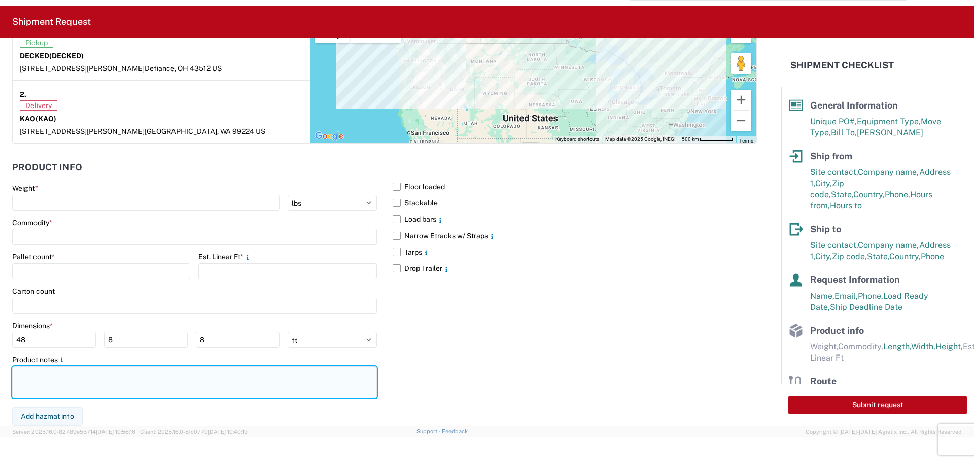
click at [83, 386] on textarea at bounding box center [194, 382] width 365 height 32
paste textarea "Driver is Required to provide and utilize LOAD STRAPS and/or LOAD BARS to secur…"
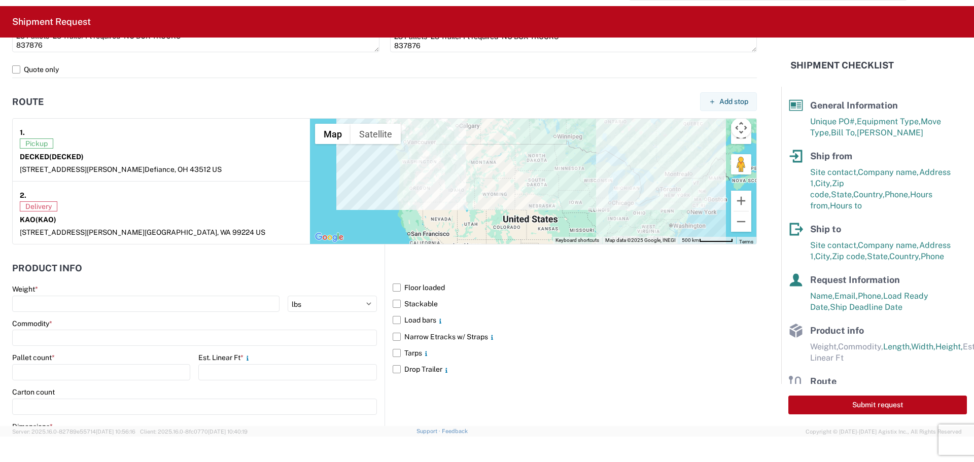
scroll to position [727, 0]
type textarea "Driver is Required to provide and utilize LOAD STRAPS and/or LOAD BARS to secur…"
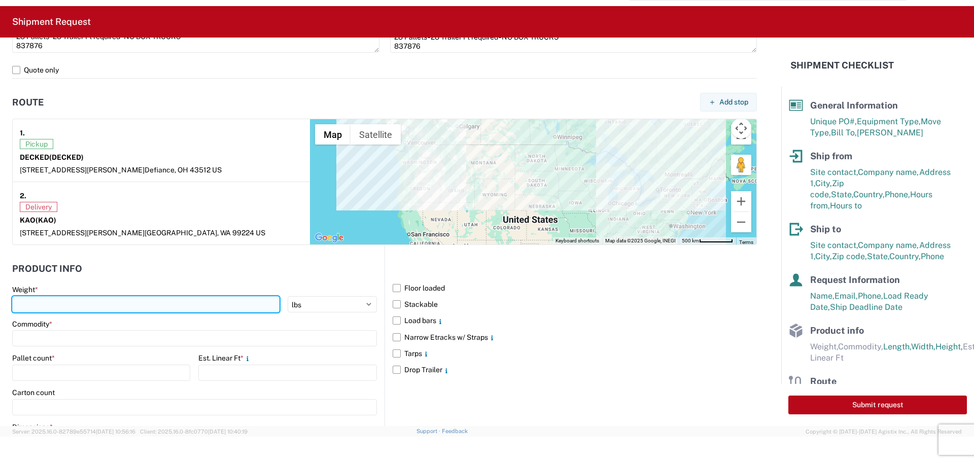
click at [98, 305] on input "number" at bounding box center [145, 304] width 267 height 16
type input "3"
type input "6727"
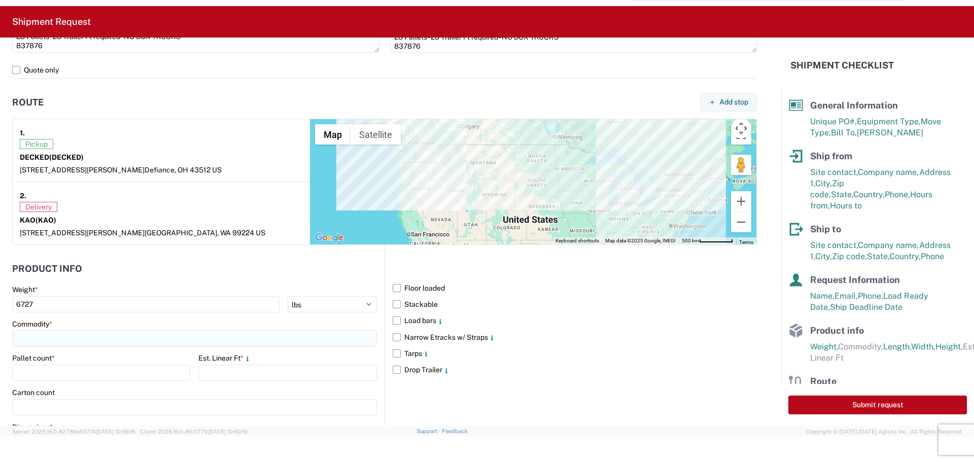
click at [90, 335] on input at bounding box center [194, 338] width 365 height 16
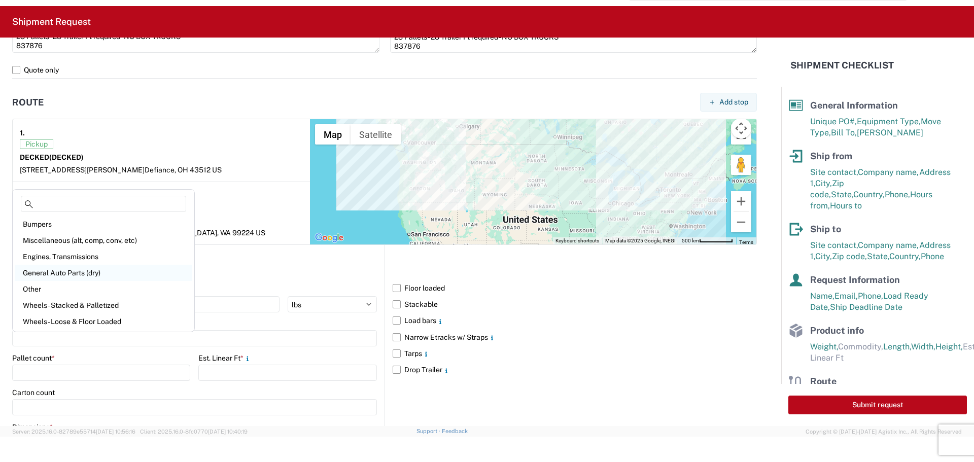
click at [88, 267] on div "General Auto Parts (dry)" at bounding box center [104, 273] width 178 height 16
type input "General Auto Parts (dry)"
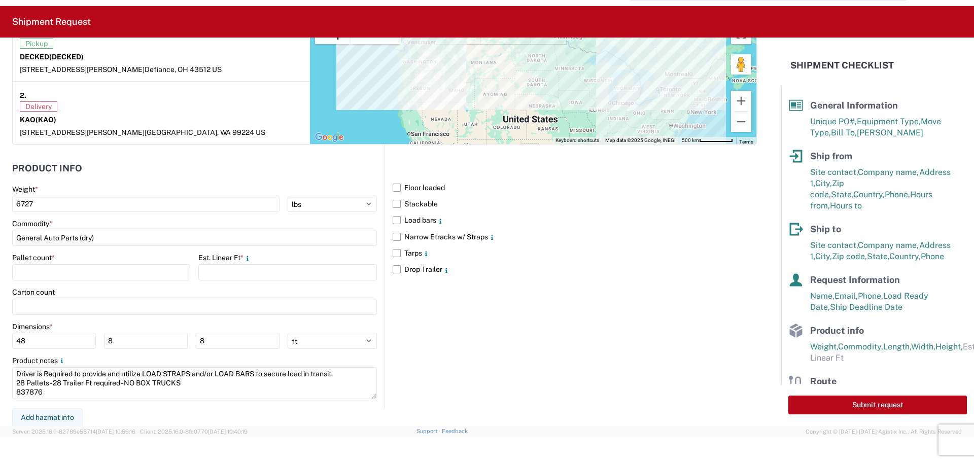
scroll to position [828, 0]
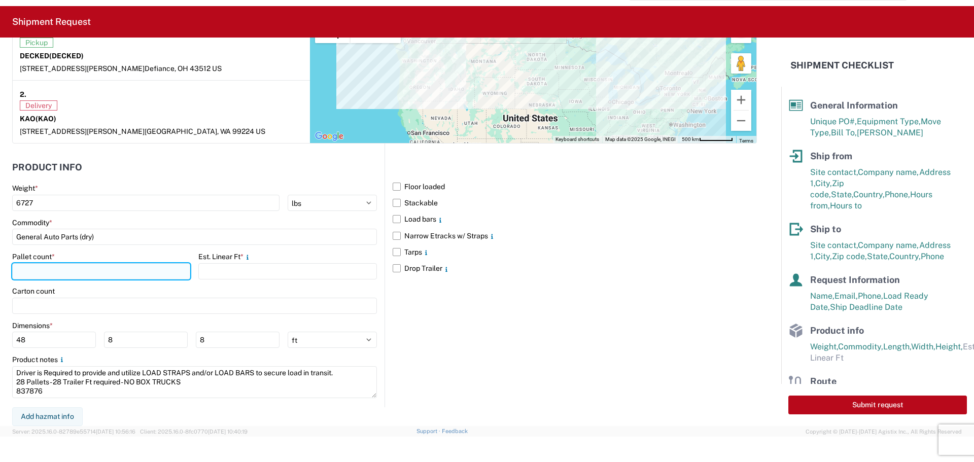
click at [125, 271] on input "number" at bounding box center [101, 271] width 178 height 16
type input "28"
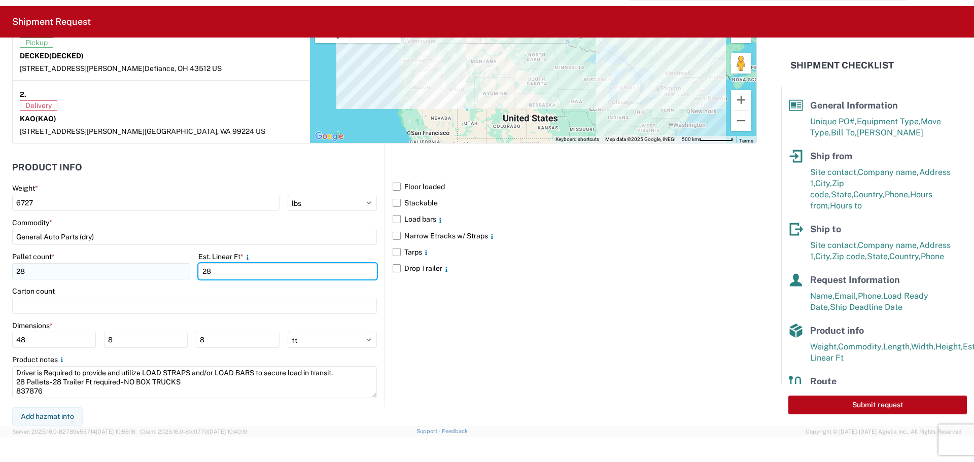
type input "28"
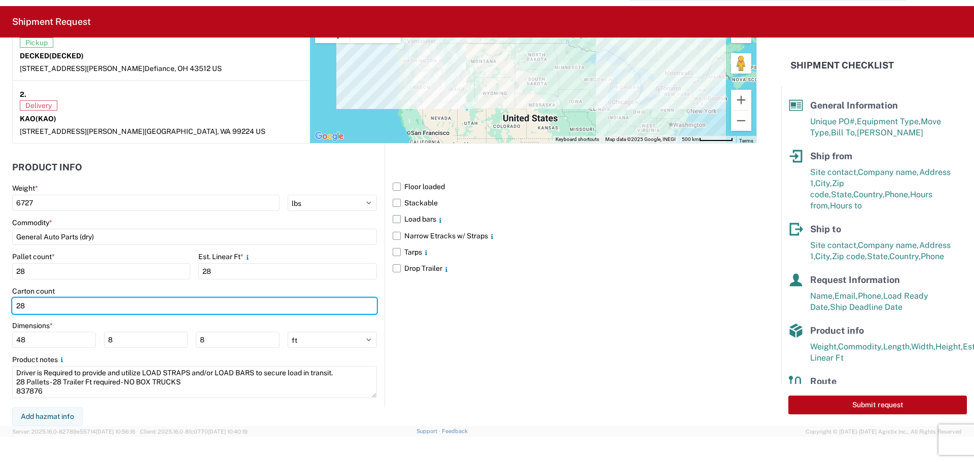
type input "28"
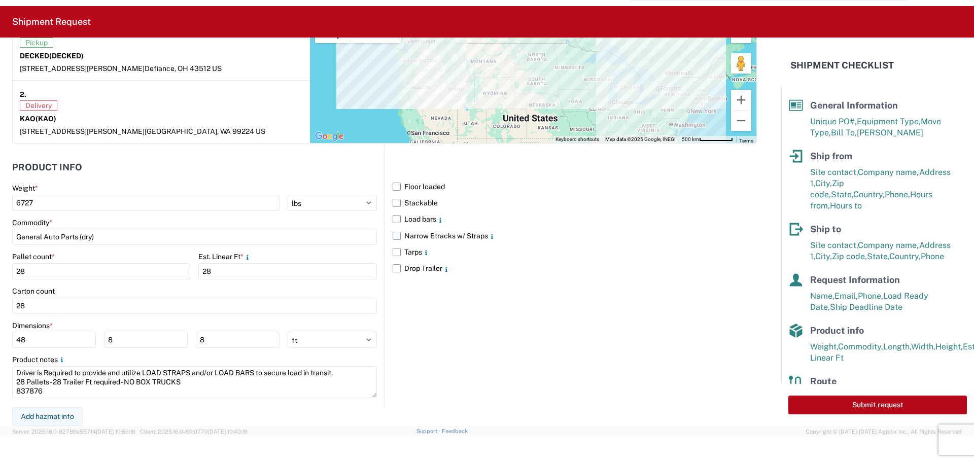
drag, startPoint x: 395, startPoint y: 221, endPoint x: 411, endPoint y: 234, distance: 20.9
click at [394, 221] on label "Load bars" at bounding box center [575, 219] width 364 height 16
click at [0, 0] on input "Load bars" at bounding box center [0, 0] width 0 height 0
click at [528, 276] on label "Drop Trailer" at bounding box center [575, 268] width 364 height 16
click at [0, 0] on input "Drop Trailer" at bounding box center [0, 0] width 0 height 0
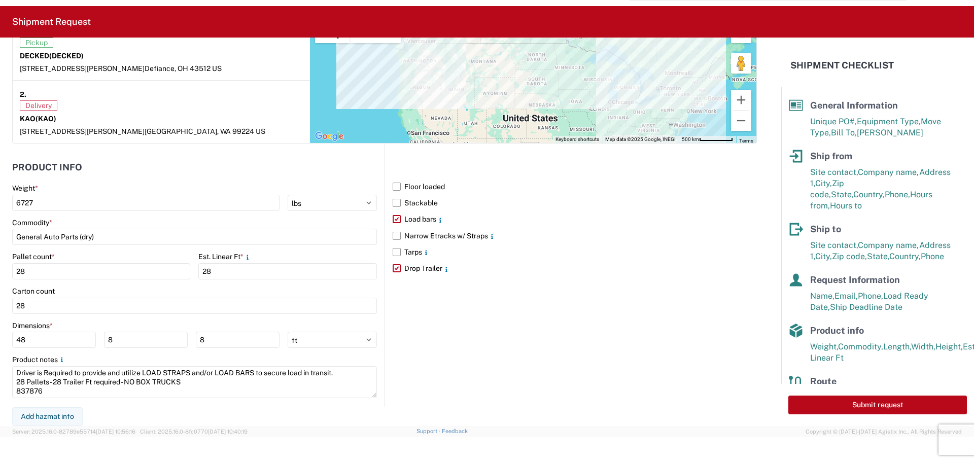
click at [394, 264] on label "Drop Trailer" at bounding box center [575, 268] width 364 height 16
click at [0, 0] on input "Drop Trailer" at bounding box center [0, 0] width 0 height 0
click at [879, 409] on button "Submit request" at bounding box center [877, 405] width 179 height 19
select select "US"
